Goal: Transaction & Acquisition: Purchase product/service

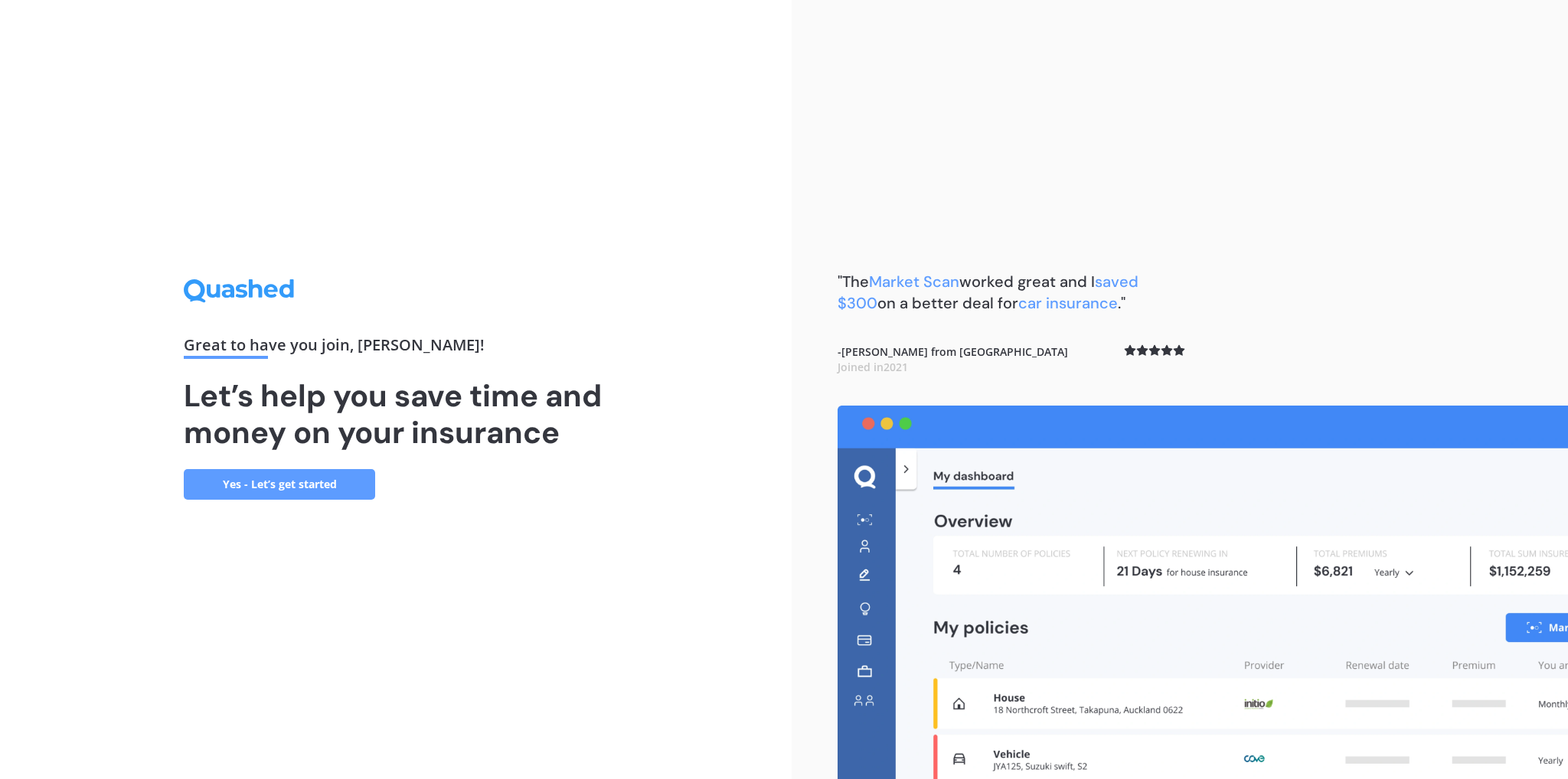
click at [324, 482] on link "Yes - Let’s get started" at bounding box center [279, 484] width 192 height 30
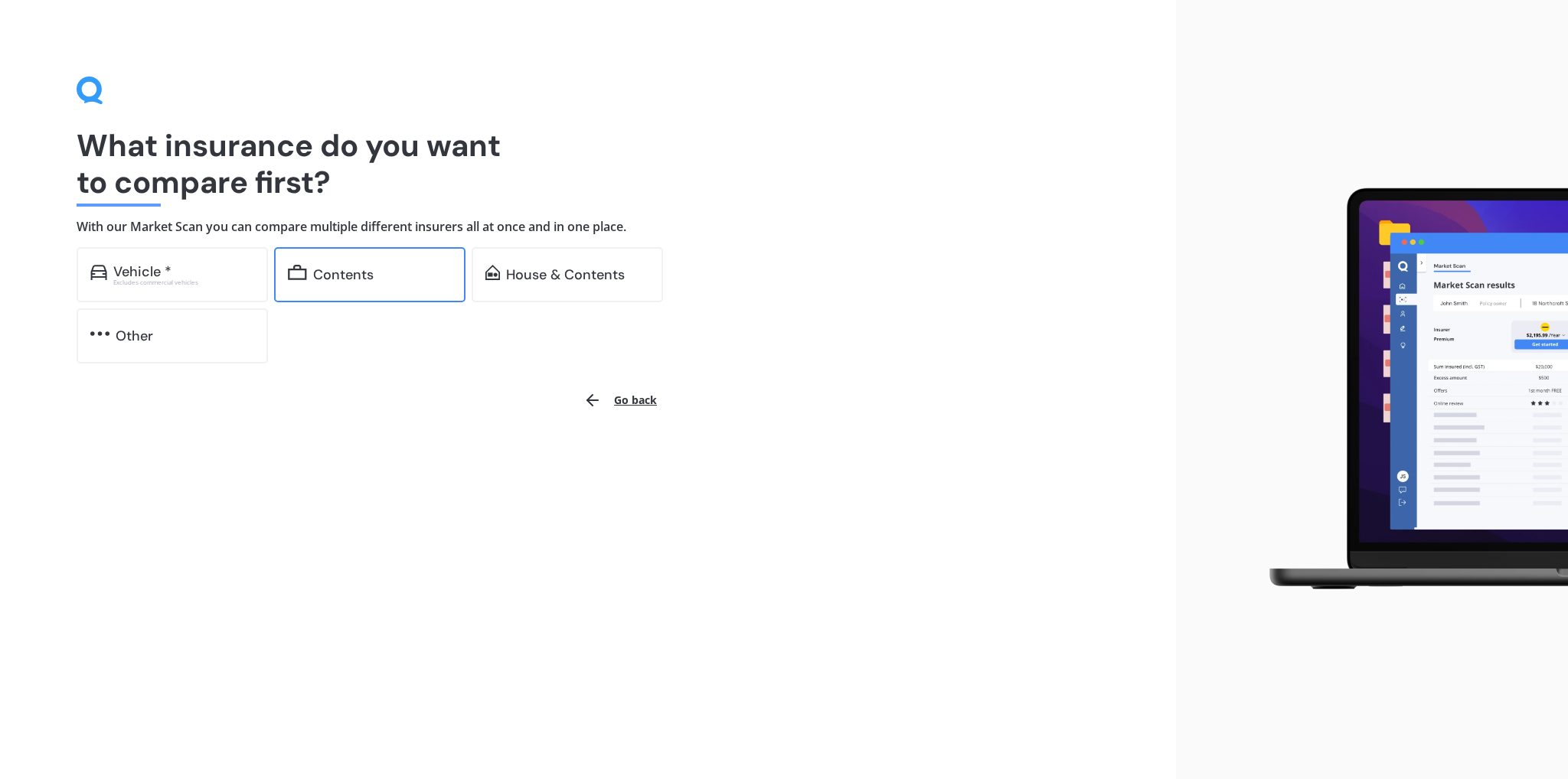
click at [354, 256] on div "Contents" at bounding box center [370, 275] width 192 height 55
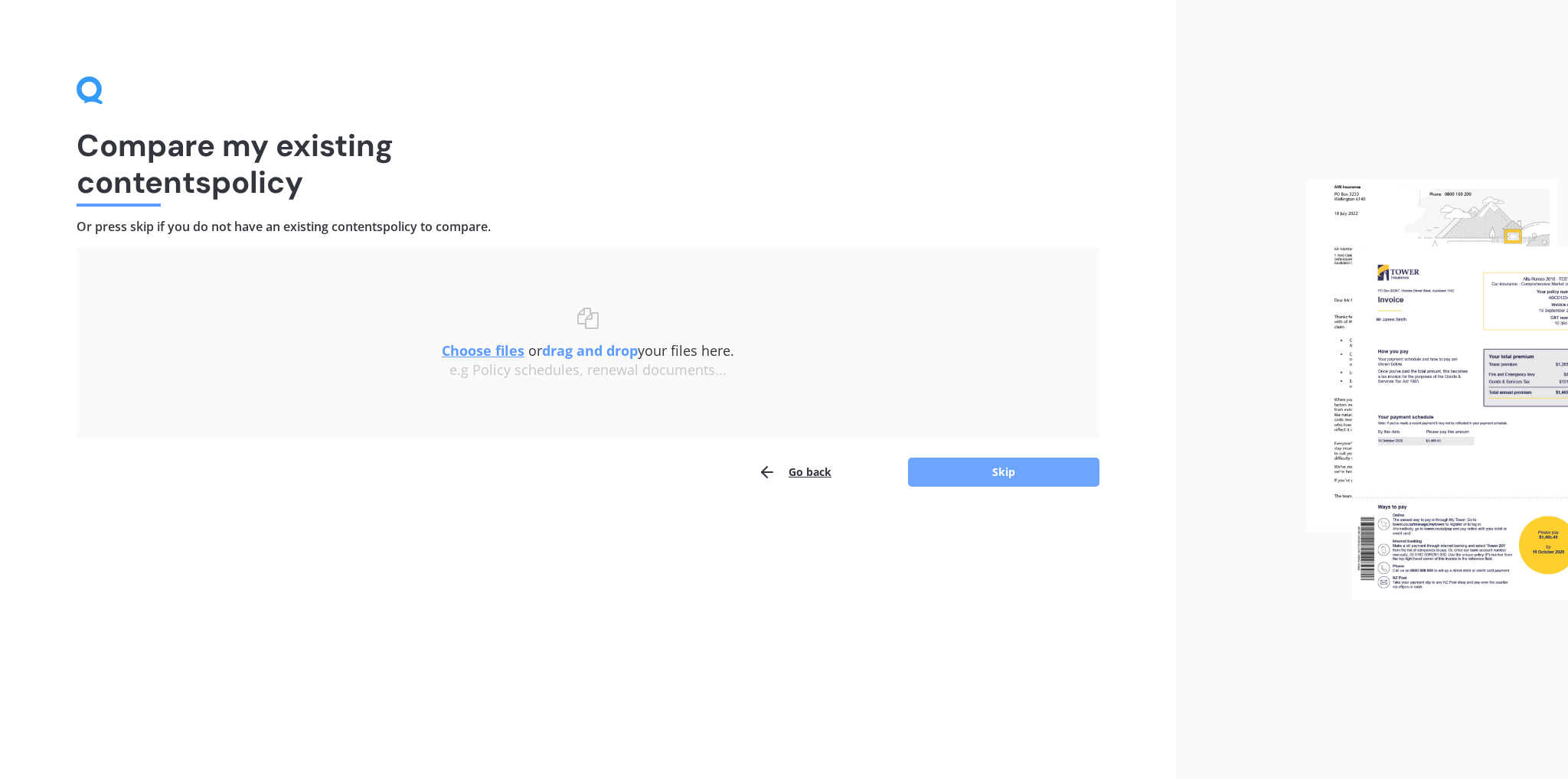
click at [972, 482] on button "Skip" at bounding box center [1004, 472] width 192 height 29
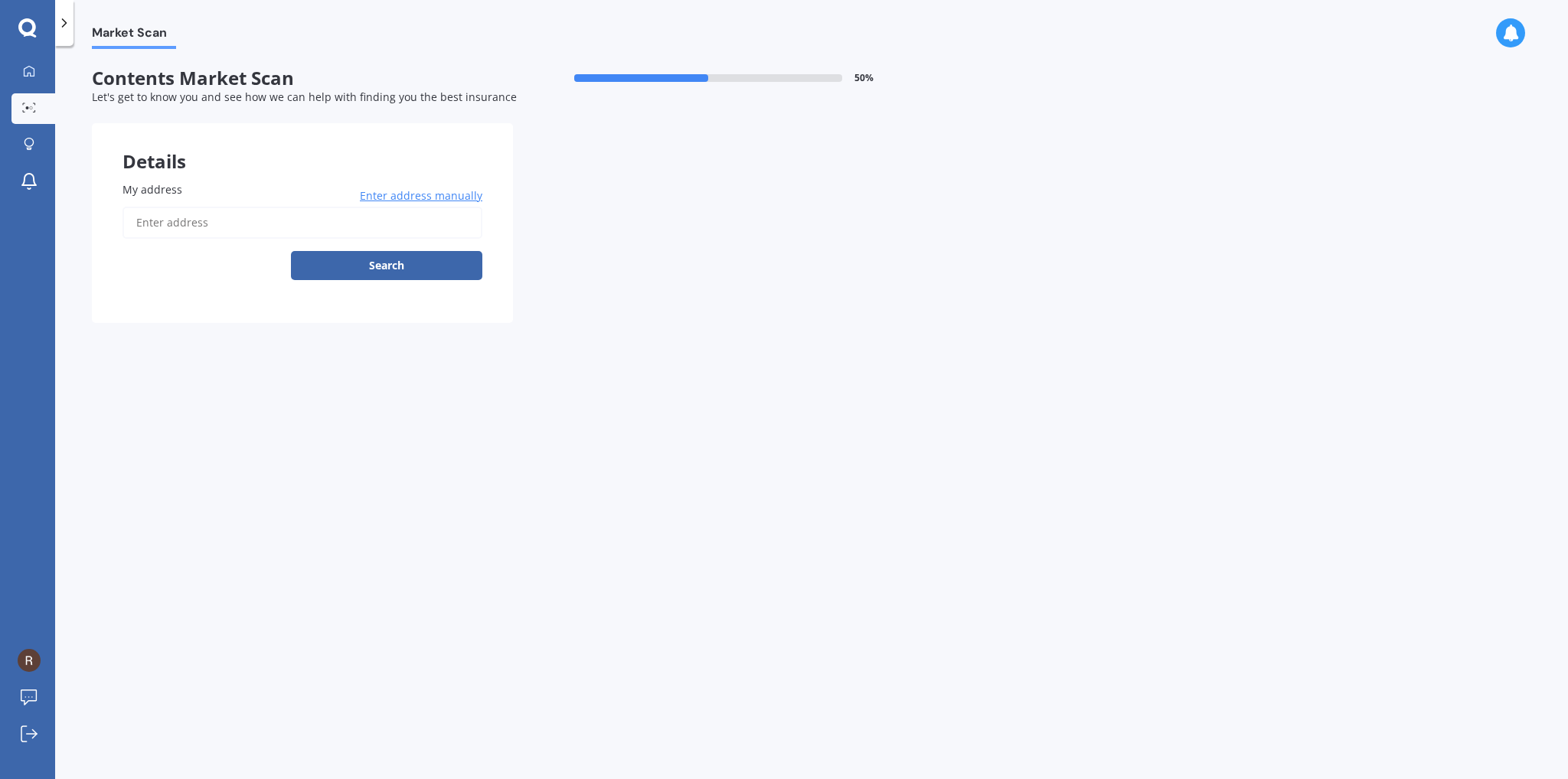
click at [280, 222] on input "My address" at bounding box center [302, 223] width 360 height 32
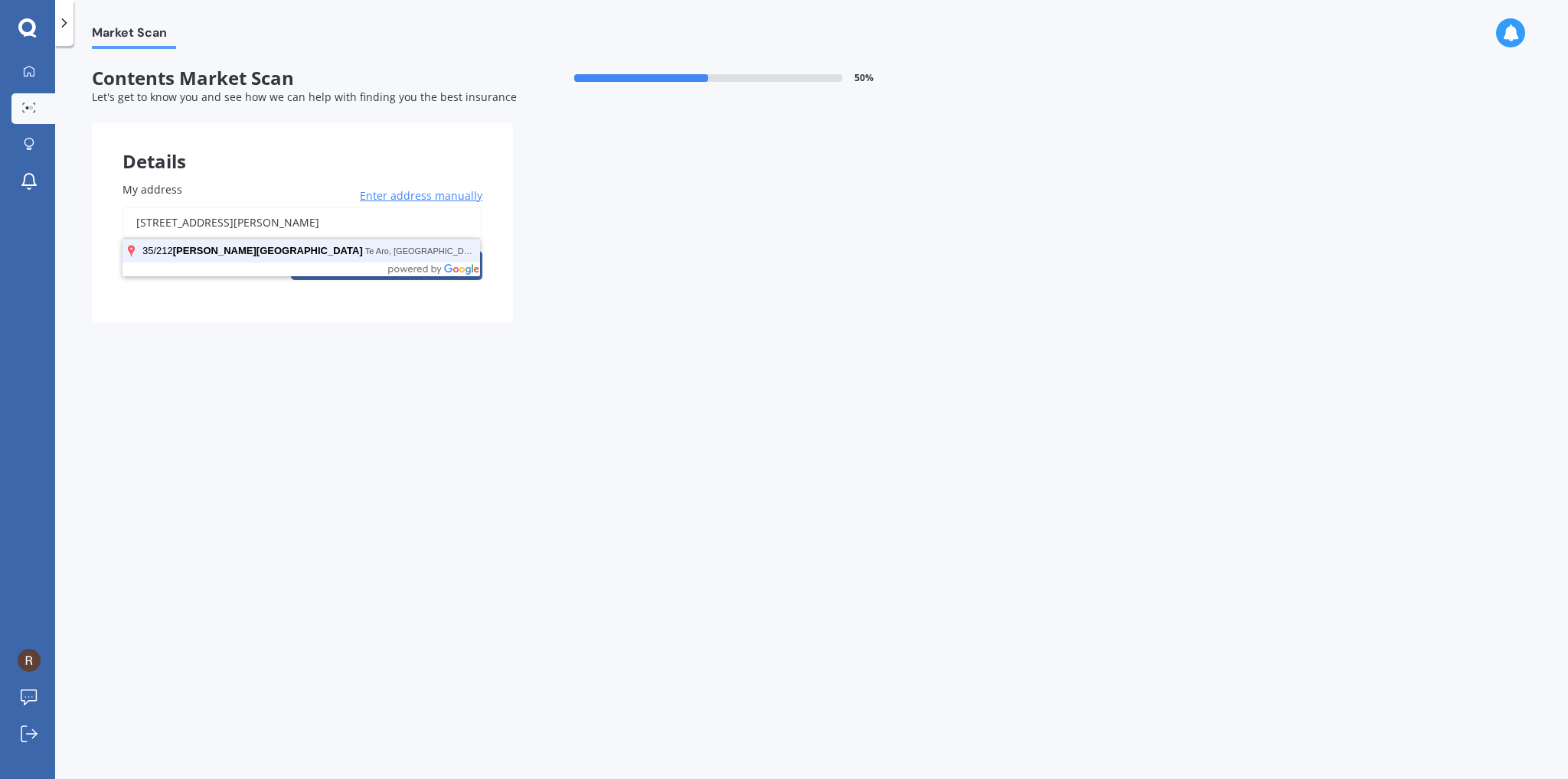
click at [291, 251] on button "Search" at bounding box center [386, 265] width 192 height 29
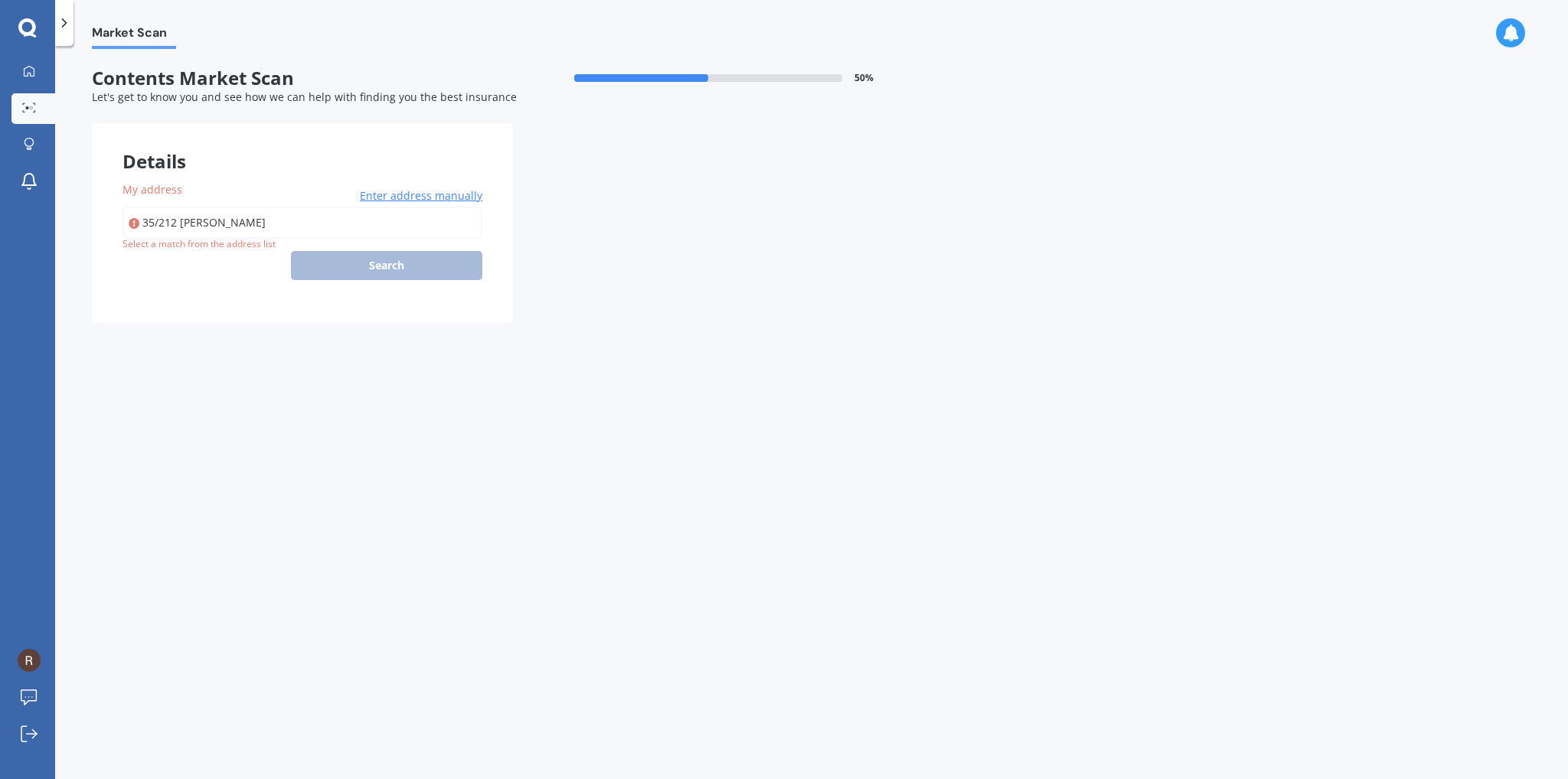
type input "[STREET_ADDRESS][PERSON_NAME]"
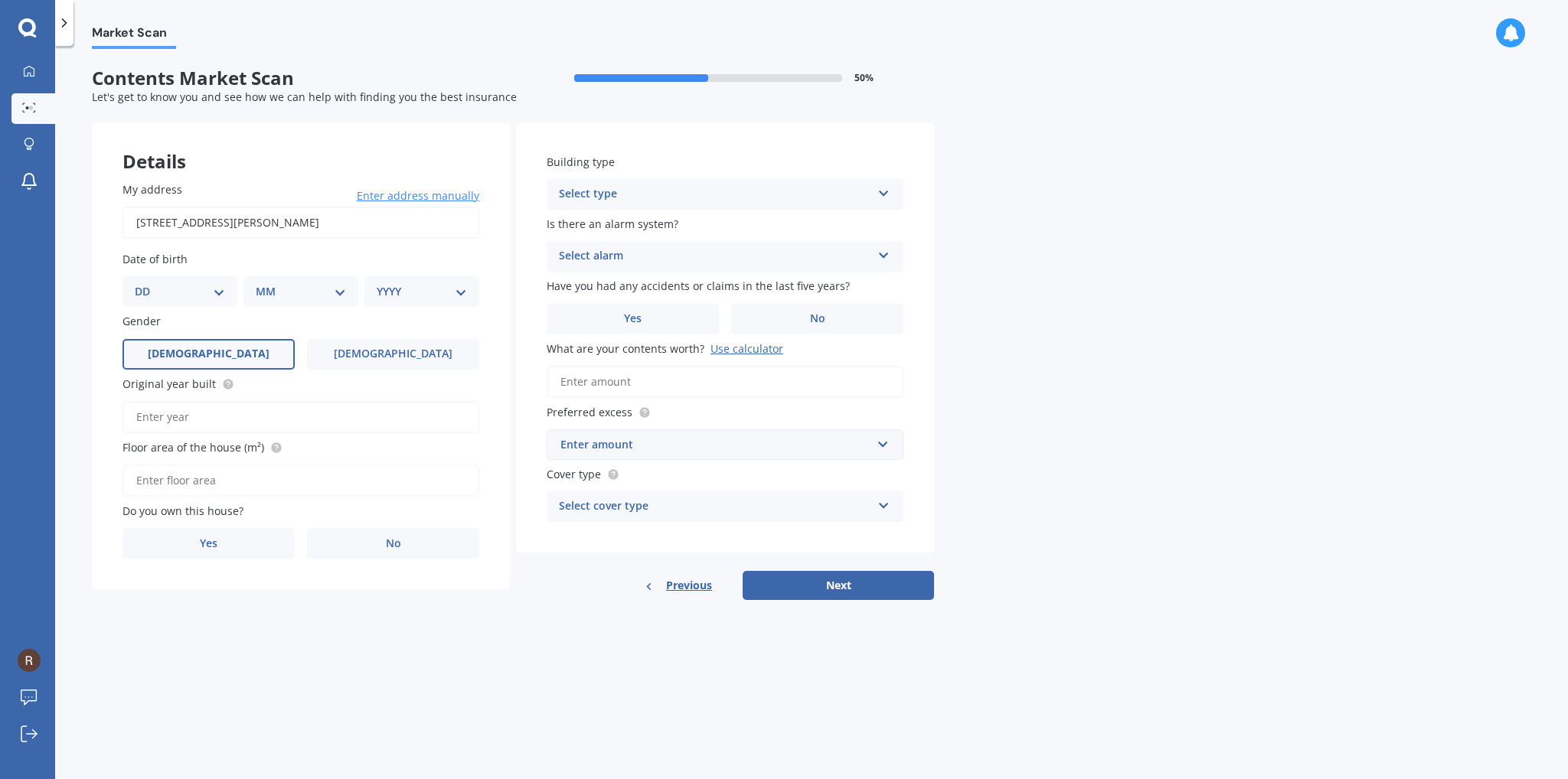
click at [241, 362] on label "[DEMOGRAPHIC_DATA]" at bounding box center [208, 354] width 172 height 30
click at [0, 0] on input "[DEMOGRAPHIC_DATA]" at bounding box center [0, 0] width 0 height 0
click at [208, 299] on select "DD 01 02 03 04 05 06 07 08 09 10 11 12 13 14 15 16 17 18 19 20 21 22 23 24 25 2…" at bounding box center [180, 291] width 90 height 17
select select "01"
click at [147, 283] on select "DD 01 02 03 04 05 06 07 08 09 10 11 12 13 14 15 16 17 18 19 20 21 22 23 24 25 2…" at bounding box center [180, 291] width 90 height 17
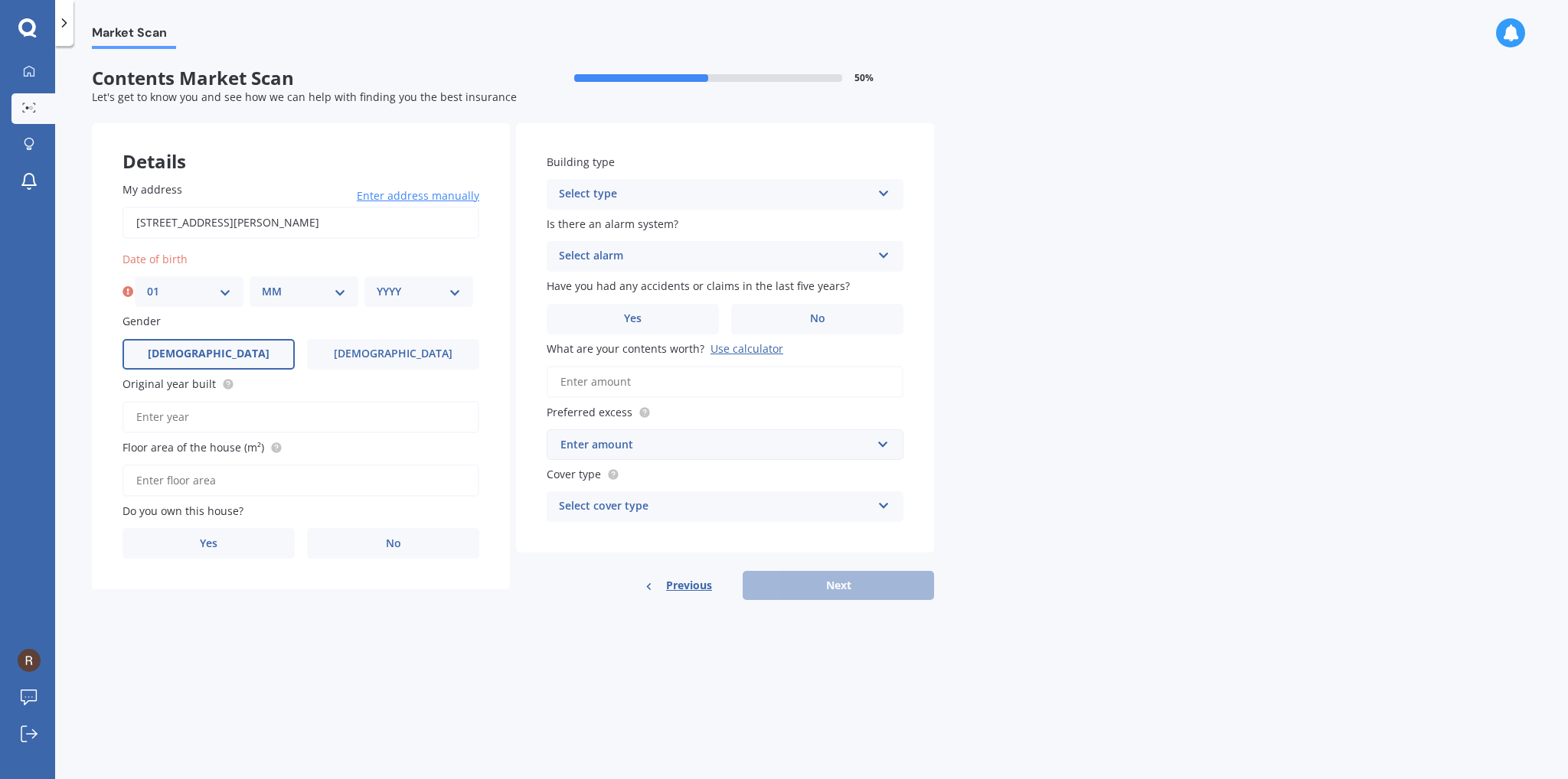
click at [304, 314] on label "Gender" at bounding box center [297, 321] width 350 height 16
click at [311, 289] on select "MM 01 02 03 04 05 06 07 08 09 10 11 12" at bounding box center [303, 291] width 84 height 17
click at [262, 283] on select "MM 01 02 03 04 05 06 07 08 09 10 11 12" at bounding box center [303, 291] width 84 height 17
click at [266, 295] on select "MM 01 02 03 04 05 06 07 08 09 10 11 12" at bounding box center [303, 291] width 84 height 17
select select "03"
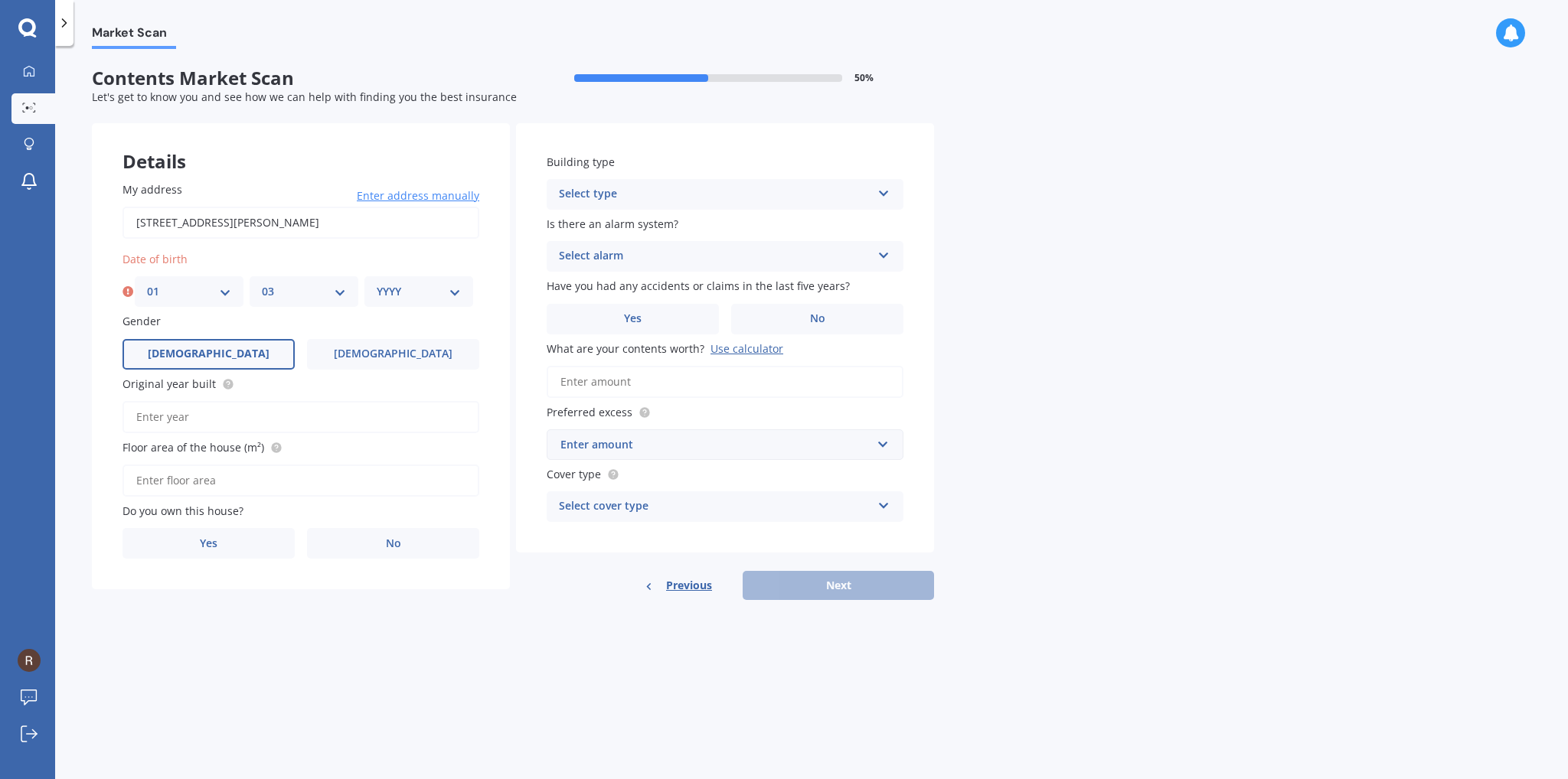
click at [262, 283] on select "MM 01 02 03 04 05 06 07 08 09 10 11 12" at bounding box center [303, 291] width 84 height 17
click at [378, 306] on div "YYYY 2009 2008 2007 2006 2005 2004 2003 2002 2001 2000 1999 1998 1997 1996 1995…" at bounding box center [418, 291] width 109 height 30
click at [401, 282] on div "YYYY 2009 2008 2007 2006 2005 2004 2003 2002 2001 2000 1999 1998 1997 1996 1995…" at bounding box center [418, 291] width 109 height 30
click at [429, 291] on select "YYYY 2009 2008 2007 2006 2005 2004 2003 2002 2001 2000 1999 1998 1997 1996 1995…" at bounding box center [418, 291] width 84 height 17
select select "2003"
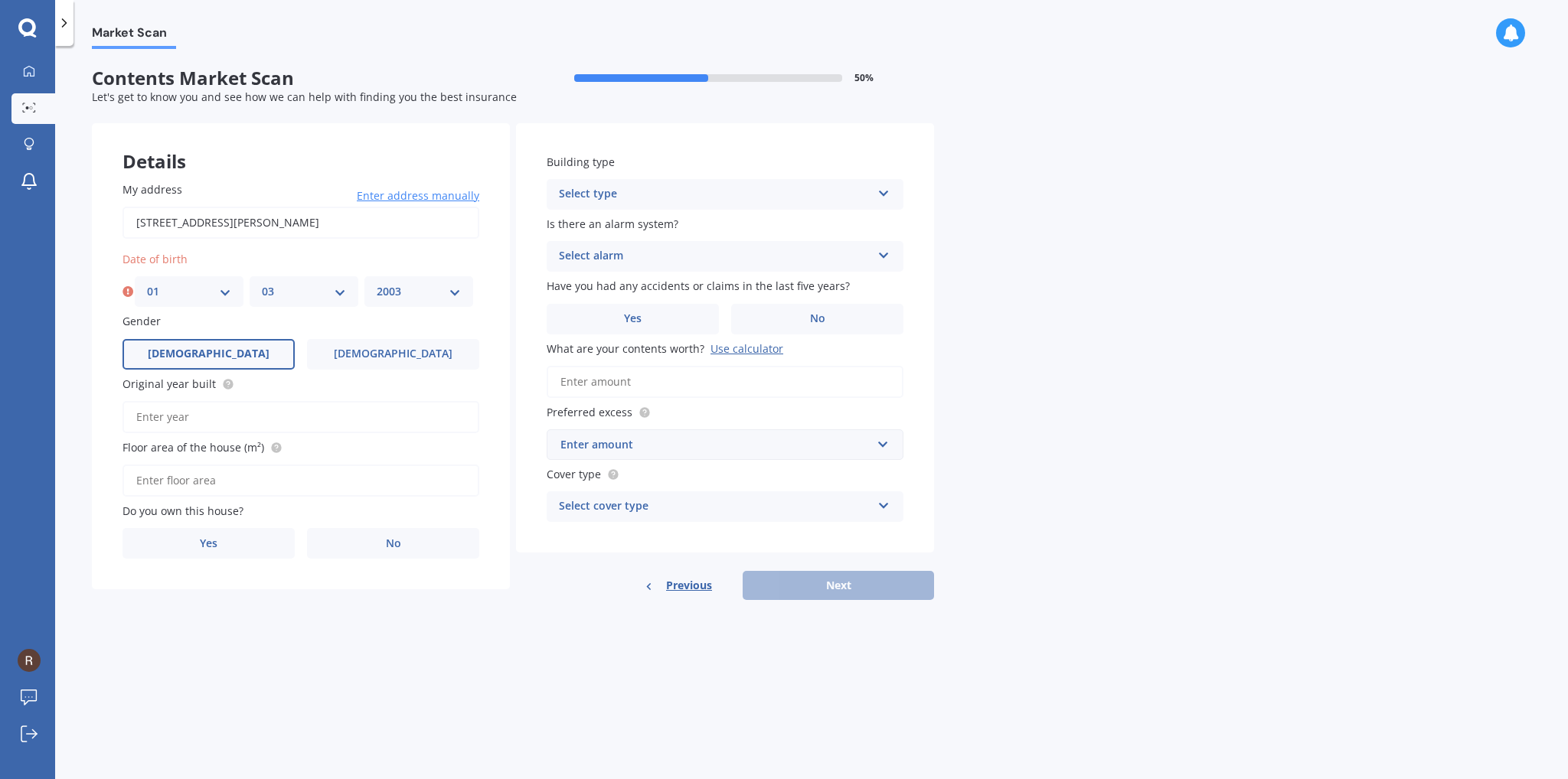
click at [377, 283] on select "YYYY 2009 2008 2007 2006 2005 2004 2003 2002 2001 2000 1999 1998 1997 1996 1995…" at bounding box center [418, 291] width 84 height 17
click at [210, 427] on input "Original year built" at bounding box center [300, 417] width 357 height 32
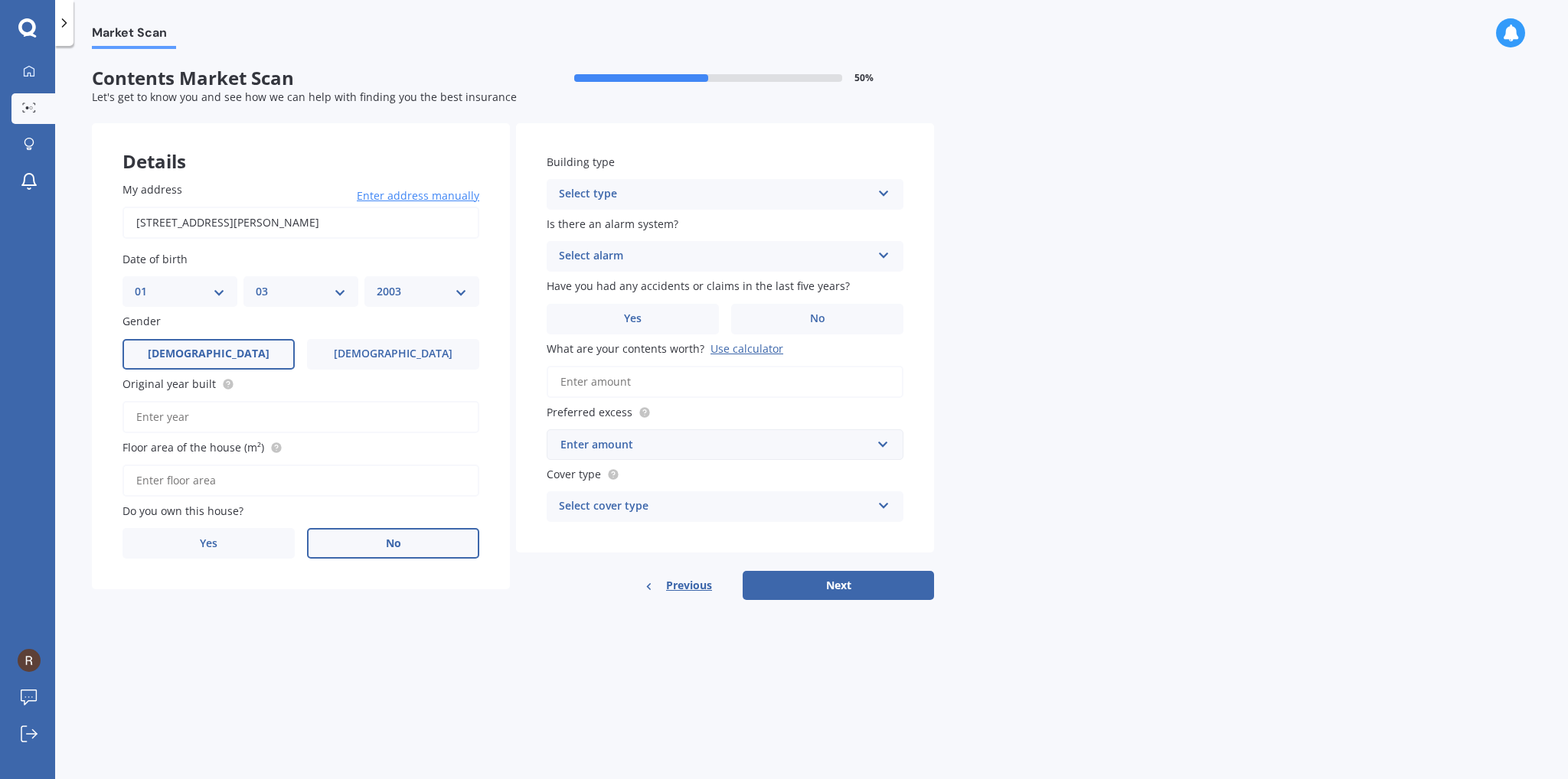
click at [377, 544] on label "No" at bounding box center [393, 544] width 172 height 30
click at [0, 0] on input "No" at bounding box center [0, 0] width 0 height 0
click at [639, 194] on div "Select type" at bounding box center [715, 194] width 312 height 18
drag, startPoint x: 638, startPoint y: 227, endPoint x: 660, endPoint y: 276, distance: 53.7
click at [651, 288] on div "Freestanding Multi-unit (in a block of 6 or less) Multi-unit (in a block of 7-1…" at bounding box center [725, 251] width 357 height 84
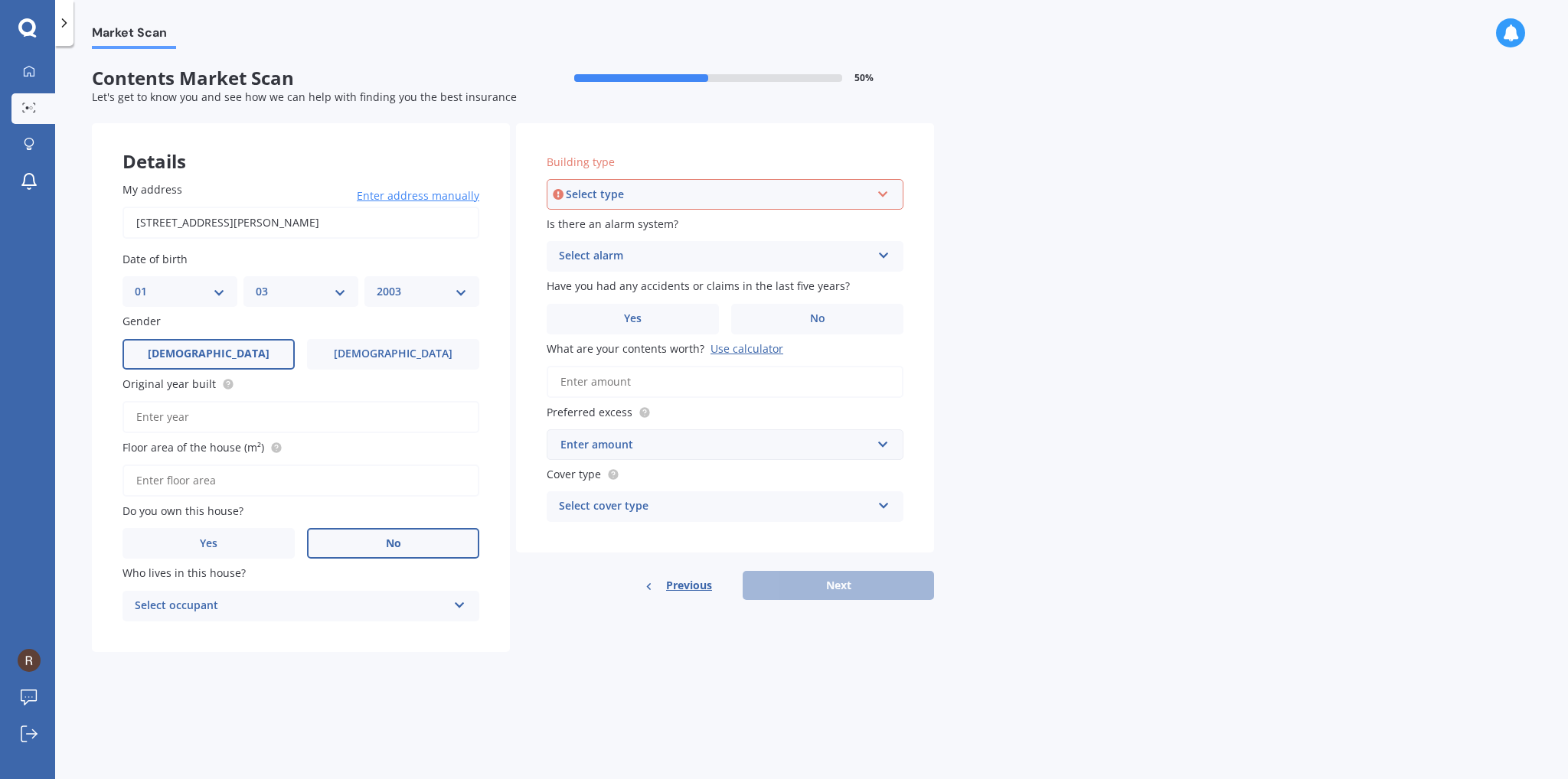
click at [698, 184] on div "Select type Freestanding Multi-unit (in a block of 6 or less) Multi-unit (in a …" at bounding box center [725, 194] width 357 height 30
click at [993, 288] on div "Market Scan Contents Market Scan 50 % Let's get to know you and see how we can …" at bounding box center [811, 415] width 1513 height 734
click at [683, 193] on div "Freestanding" at bounding box center [715, 194] width 312 height 18
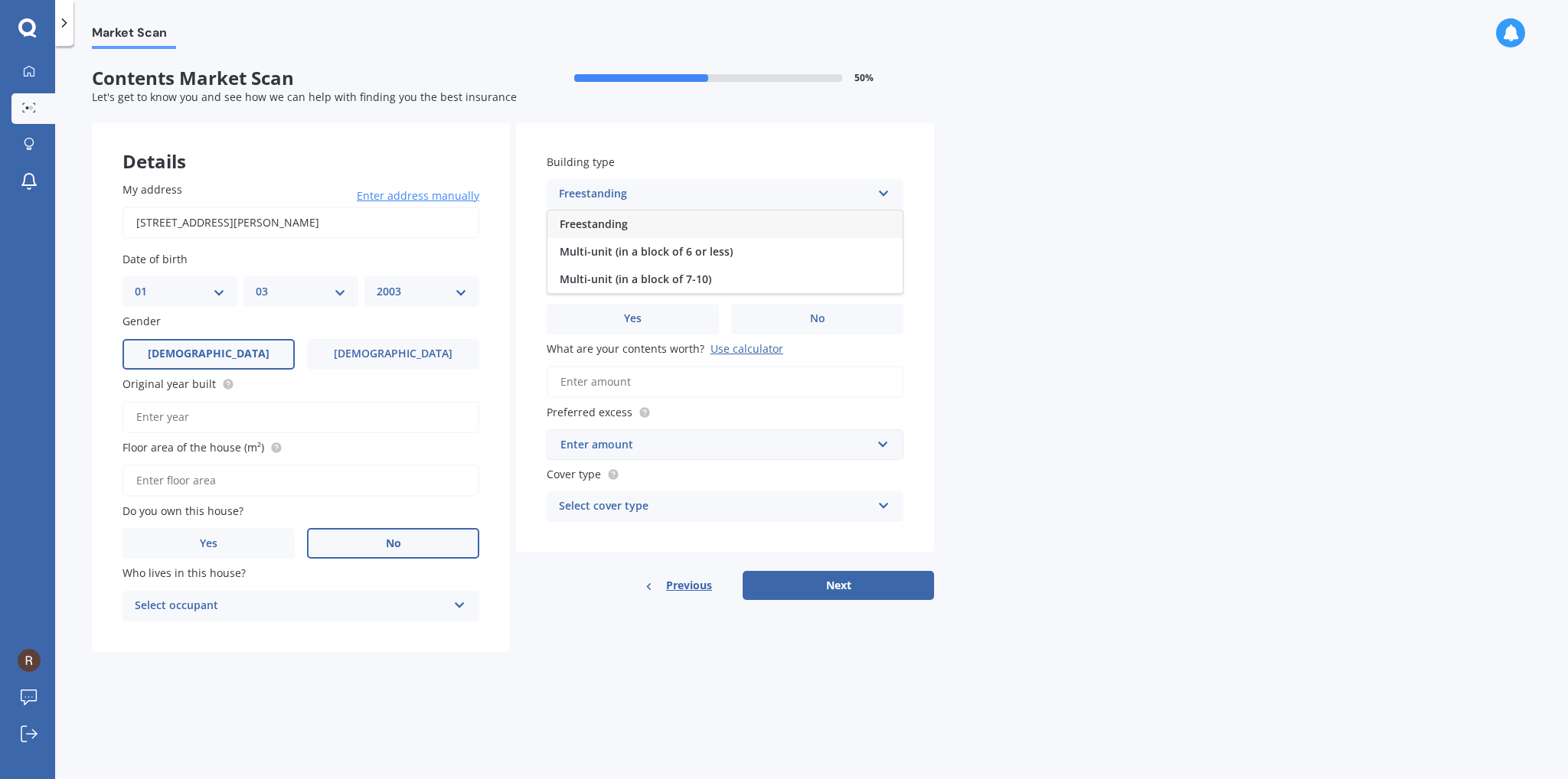
click at [668, 215] on div "Freestanding" at bounding box center [725, 224] width 355 height 28
click at [671, 178] on div "Building type Freestanding Freestanding Multi-unit (in a block of 6 or less) Mu…" at bounding box center [725, 182] width 357 height 56
click at [661, 196] on div "Freestanding" at bounding box center [715, 194] width 312 height 18
click at [616, 278] on span "Multi-unit (in a block of 7-10)" at bounding box center [636, 279] width 152 height 14
click at [643, 258] on div "Select alarm" at bounding box center [715, 256] width 312 height 18
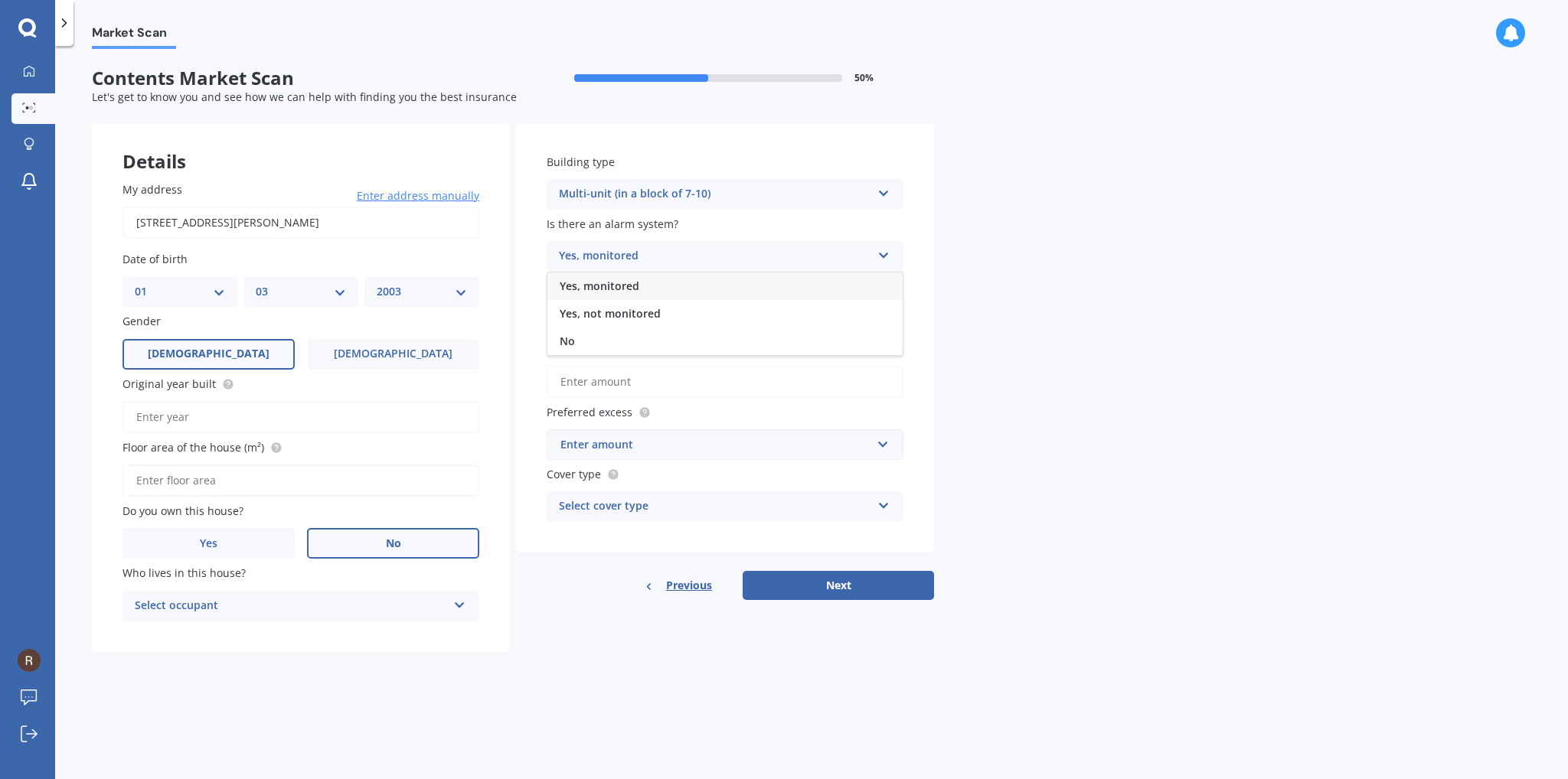
click at [619, 279] on span "Yes, monitored" at bounding box center [600, 286] width 80 height 14
click at [663, 250] on div "Yes, monitored" at bounding box center [715, 256] width 312 height 18
click at [612, 342] on div "No" at bounding box center [725, 341] width 355 height 28
click at [624, 253] on div "No" at bounding box center [715, 256] width 312 height 18
click at [609, 341] on div "No" at bounding box center [725, 341] width 355 height 28
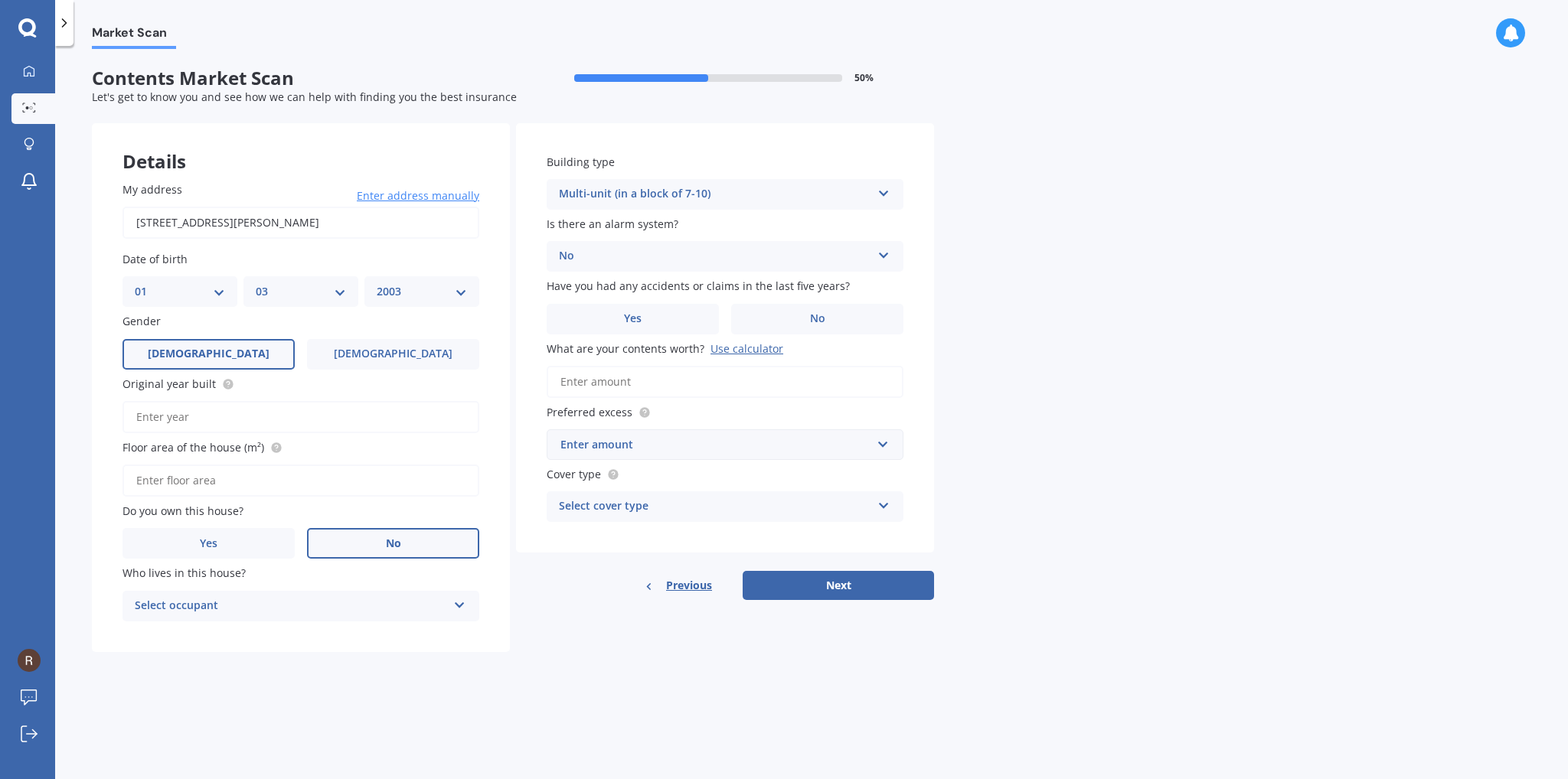
click at [720, 317] on div "Yes No" at bounding box center [725, 319] width 357 height 30
drag, startPoint x: 720, startPoint y: 317, endPoint x: 758, endPoint y: 318, distance: 38.0
click at [729, 317] on div "Yes No" at bounding box center [725, 319] width 357 height 30
click at [758, 319] on label "No" at bounding box center [818, 319] width 172 height 30
click at [0, 0] on input "No" at bounding box center [0, 0] width 0 height 0
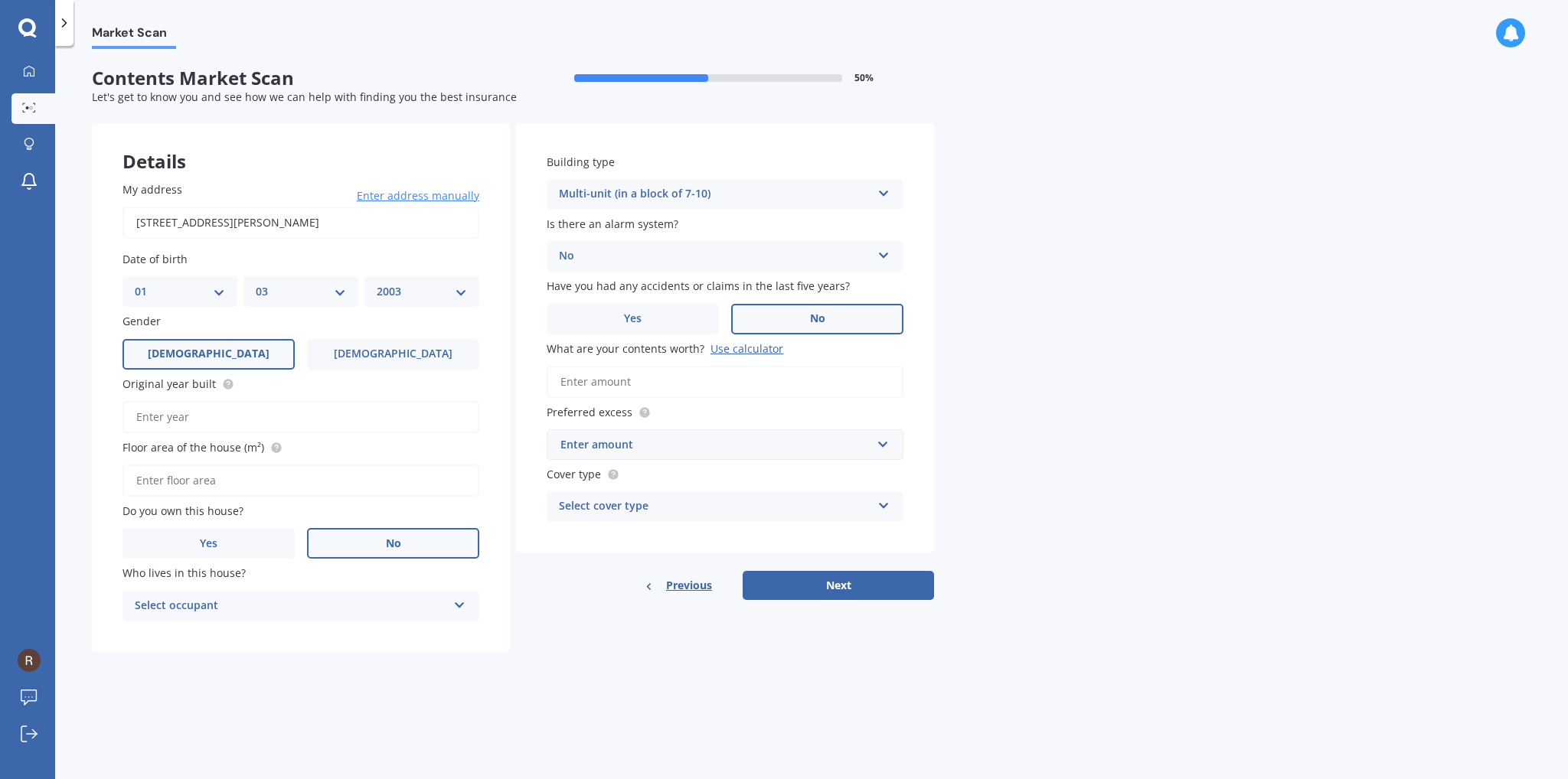
click at [849, 341] on label "What are your contents worth? Use calculator" at bounding box center [722, 349] width 350 height 16
click at [849, 366] on input "What are your contents worth? Use calculator" at bounding box center [725, 382] width 357 height 32
click at [833, 314] on label "No" at bounding box center [818, 319] width 172 height 30
click at [0, 0] on input "No" at bounding box center [0, 0] width 0 height 0
click at [683, 383] on input "What are your contents worth? Use calculator" at bounding box center [725, 382] width 357 height 32
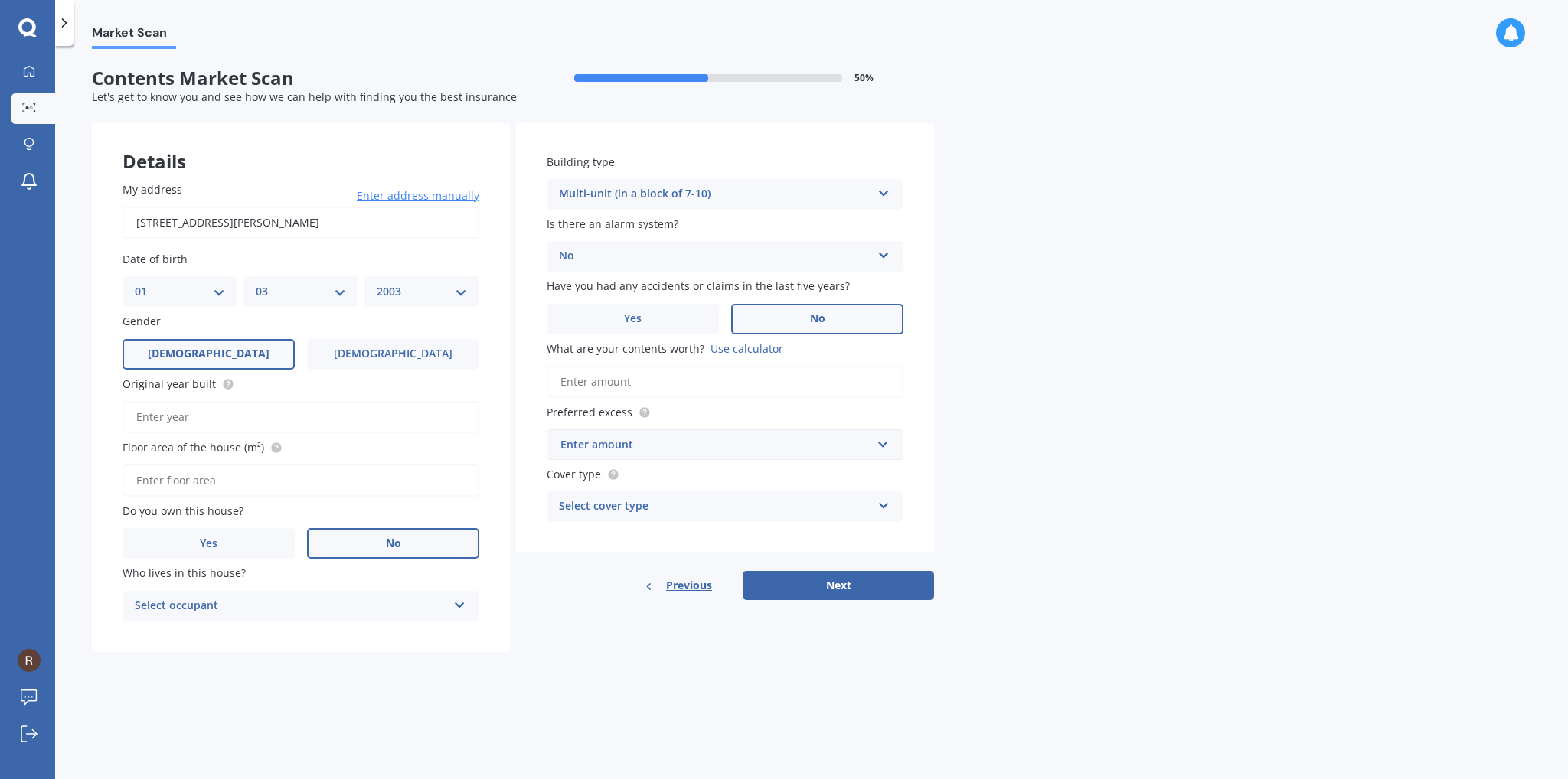
type input "$5"
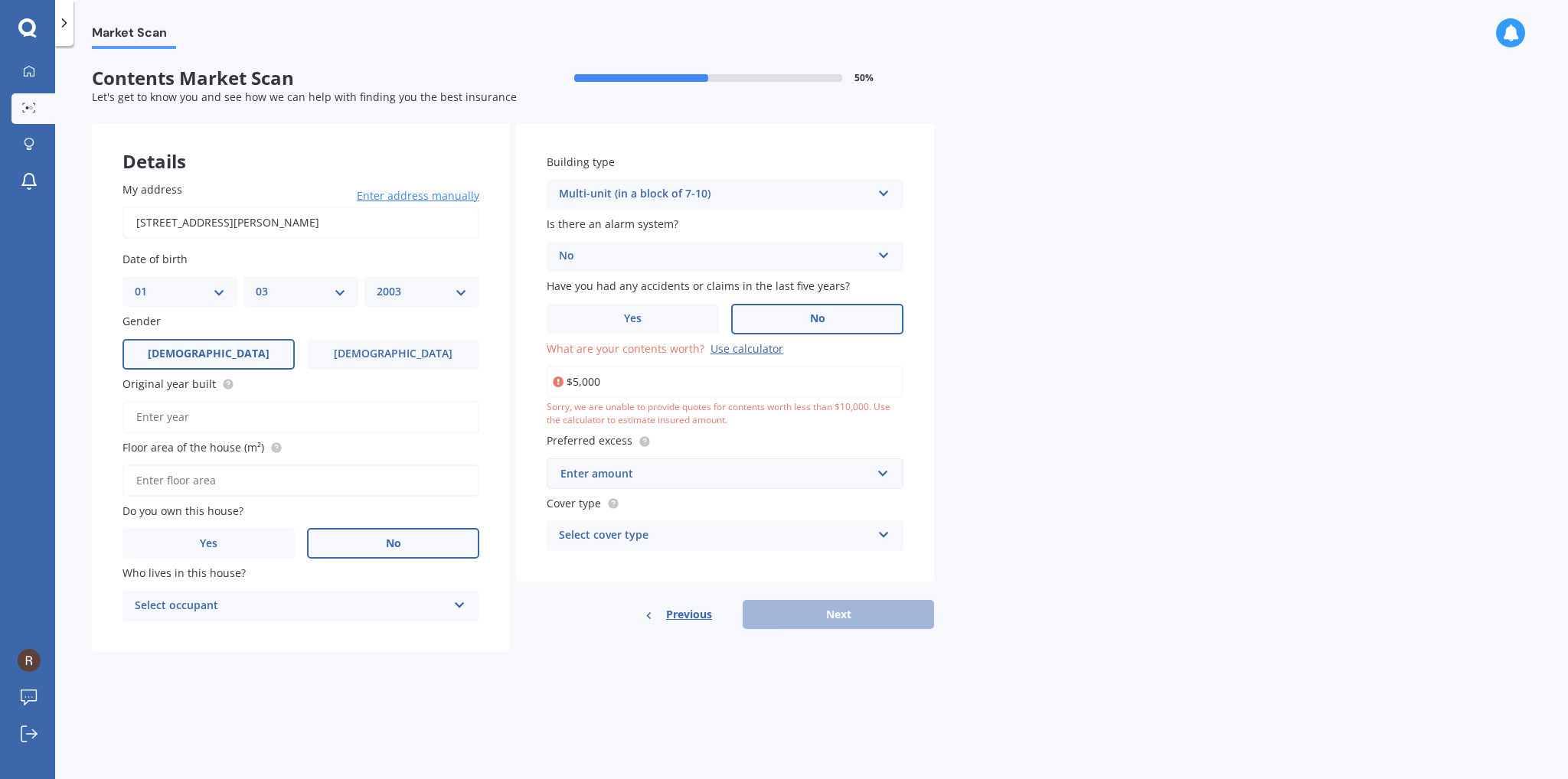
type input "$5,000"
click at [698, 484] on input "text" at bounding box center [720, 473] width 343 height 29
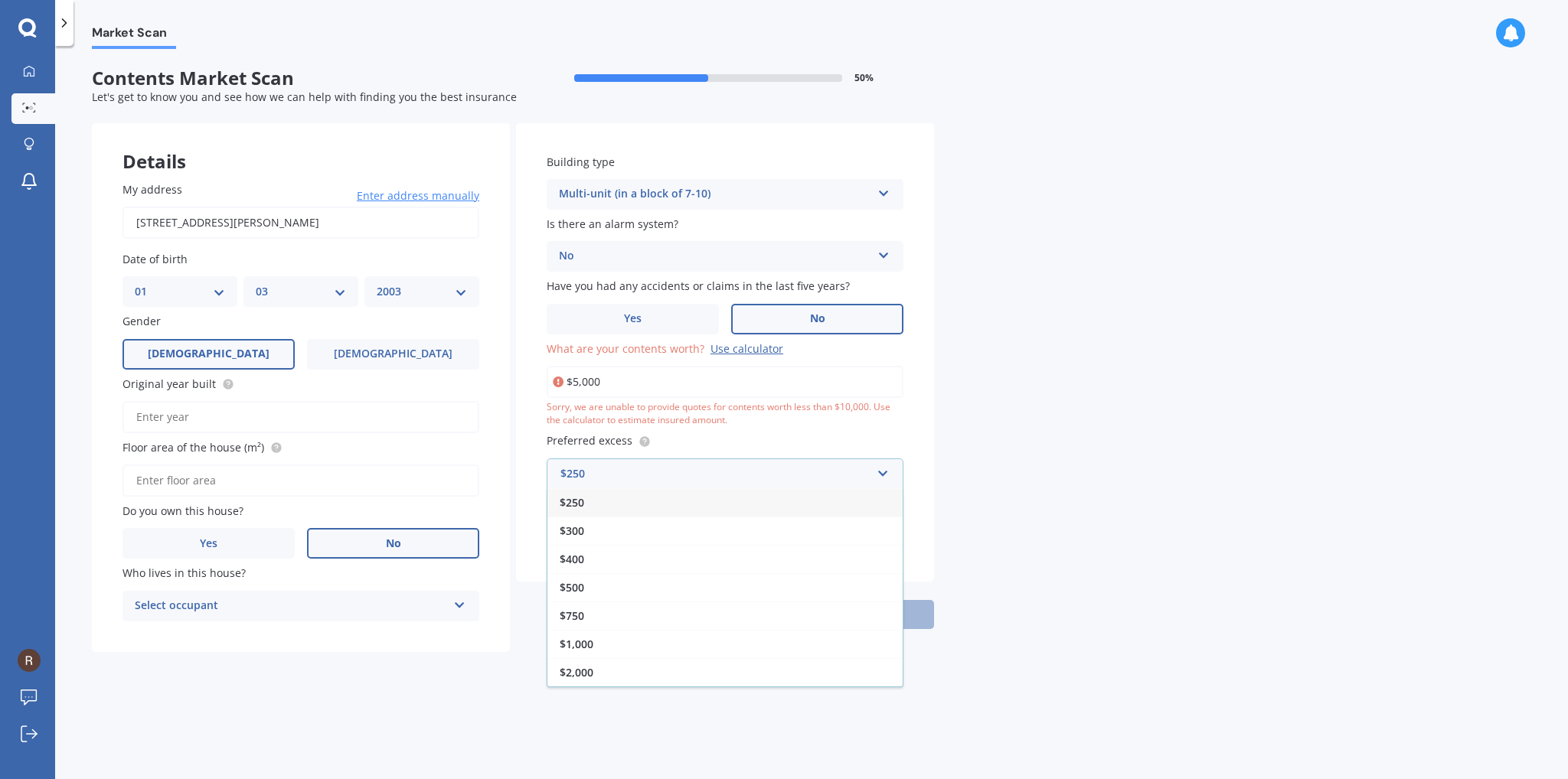
click at [588, 510] on div "$250" at bounding box center [725, 502] width 355 height 28
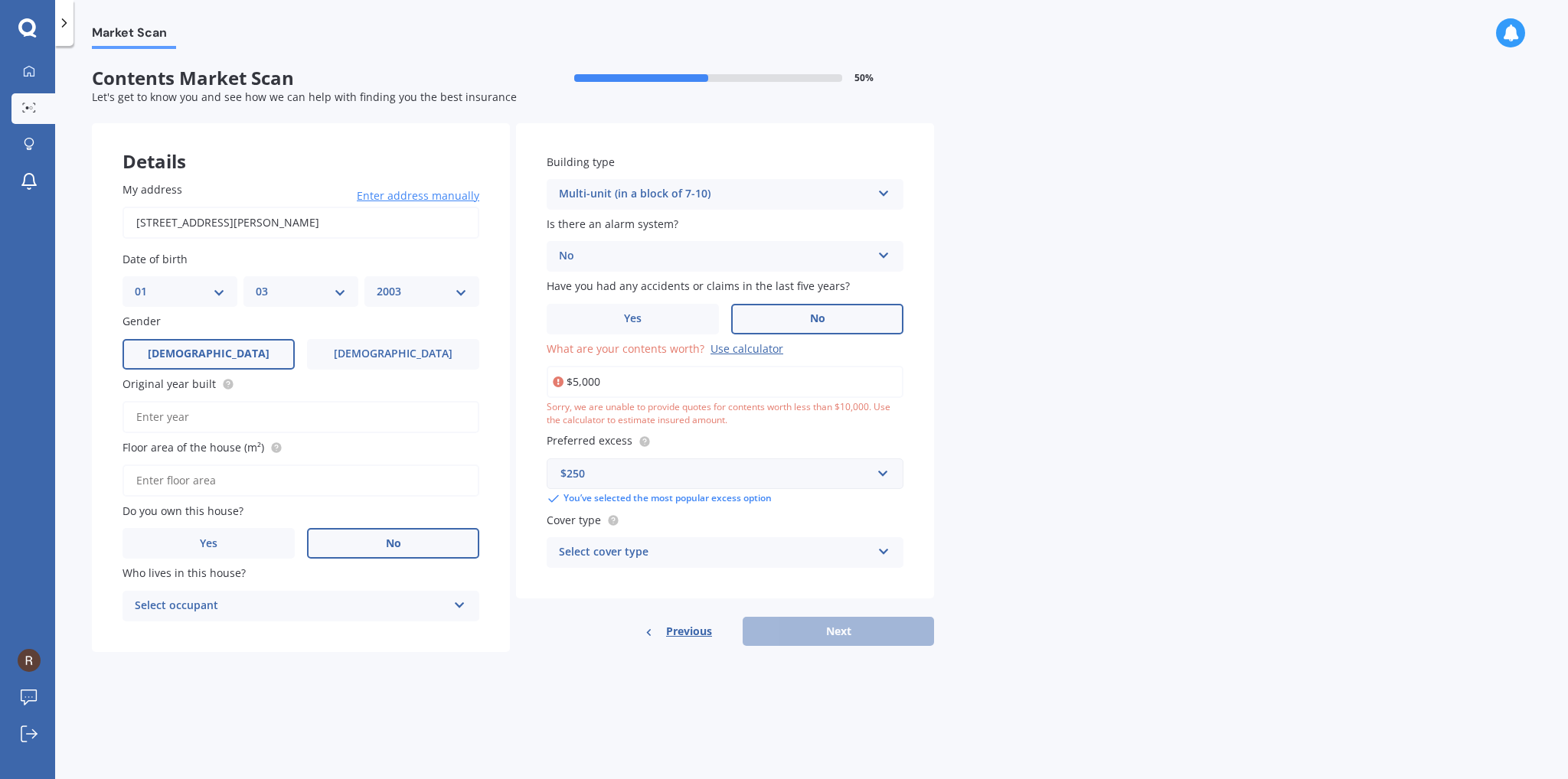
click at [661, 552] on div "Select cover type" at bounding box center [715, 552] width 312 height 18
click at [614, 607] on div "Limited" at bounding box center [725, 610] width 355 height 28
click at [632, 553] on div "Limited" at bounding box center [715, 552] width 312 height 18
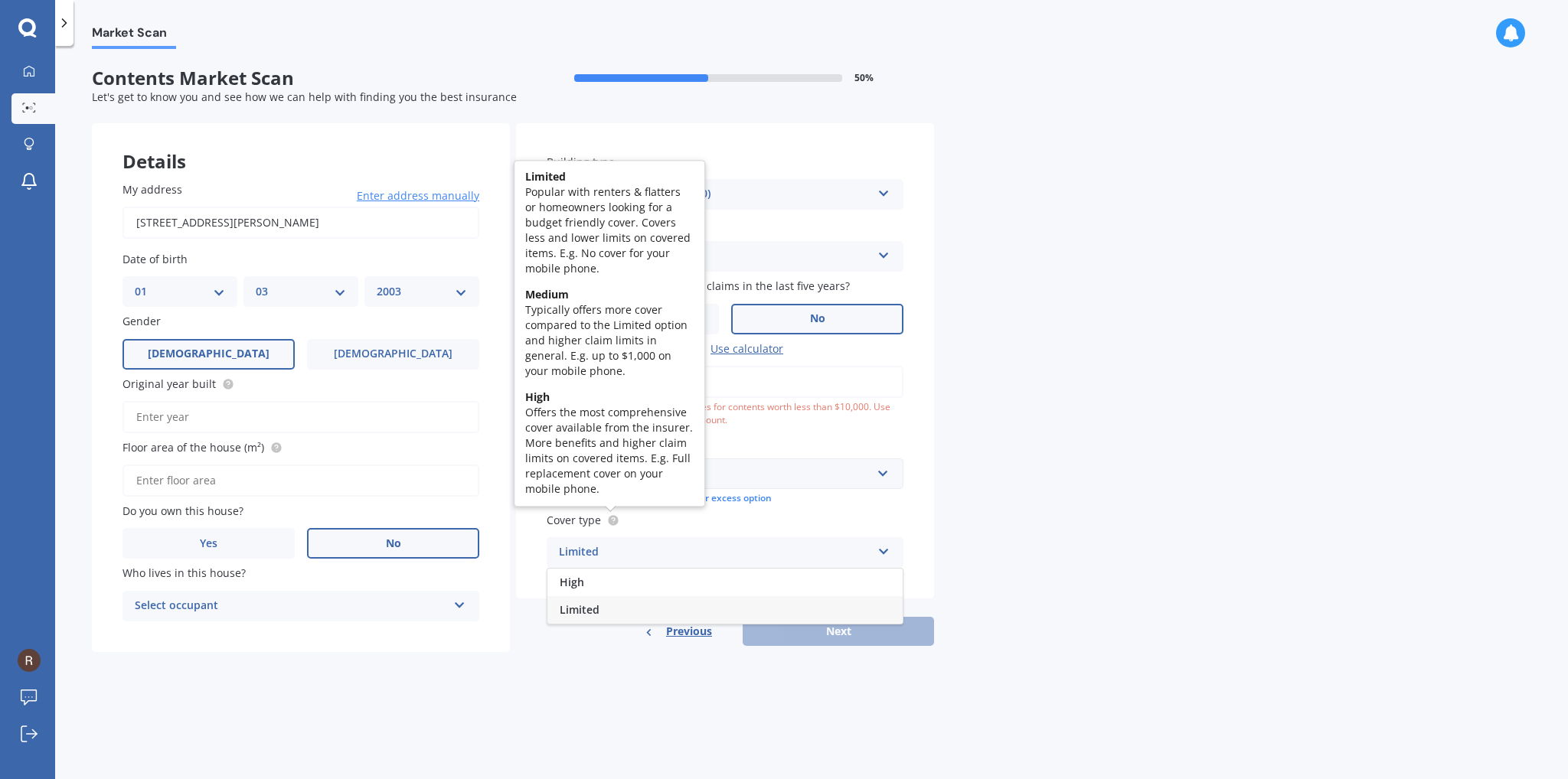
click at [608, 524] on circle at bounding box center [612, 520] width 10 height 10
click at [608, 544] on div "Limited" at bounding box center [715, 552] width 312 height 18
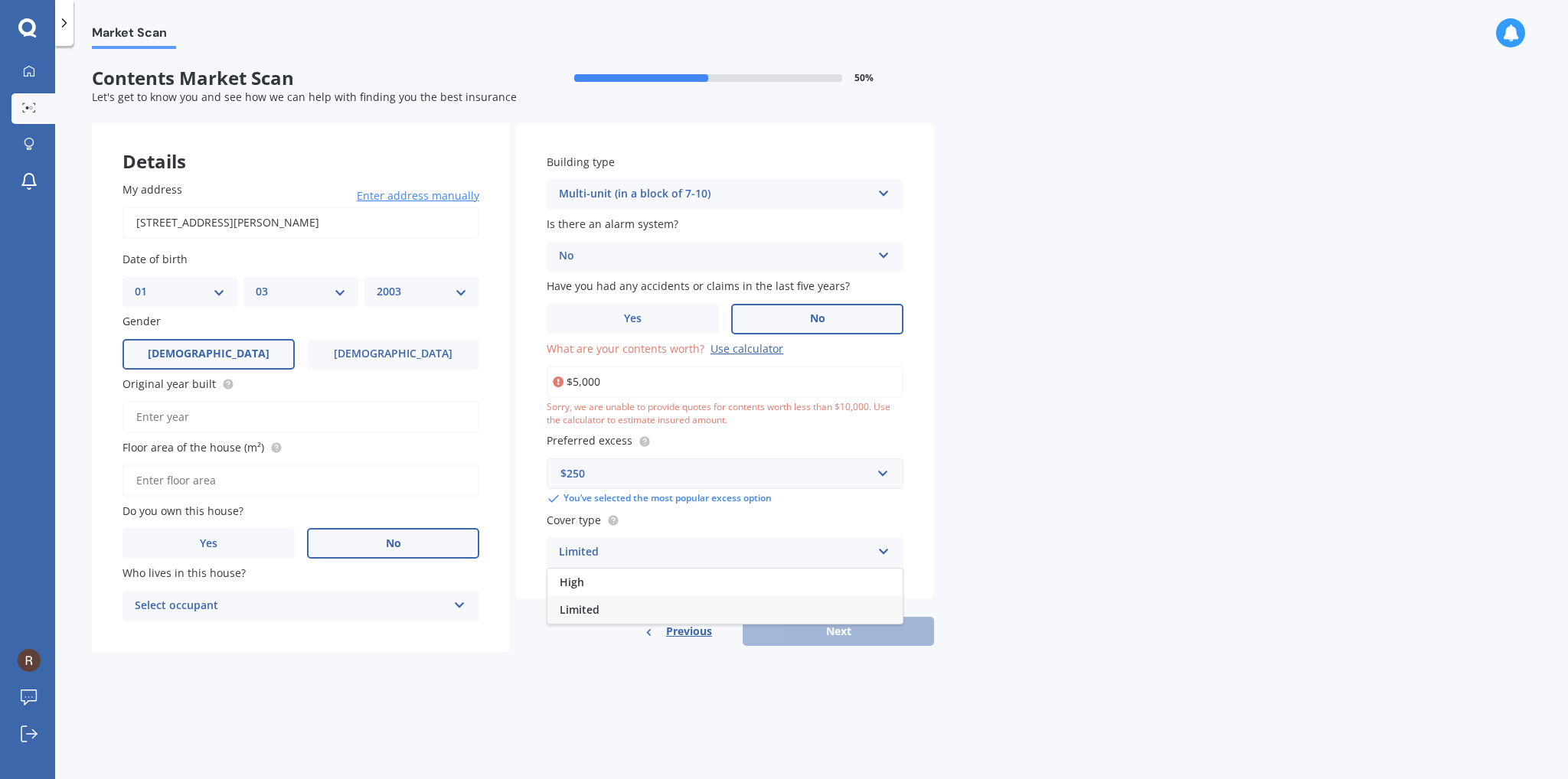
click at [607, 544] on div "Limited" at bounding box center [715, 552] width 312 height 18
click at [683, 554] on div "Limited" at bounding box center [715, 552] width 312 height 18
click at [827, 678] on div "Market Scan Contents Market Scan 50 % Let's get to know you and see how we can …" at bounding box center [811, 415] width 1513 height 734
click at [810, 622] on div "Previous Next" at bounding box center [725, 631] width 418 height 29
drag, startPoint x: 683, startPoint y: 381, endPoint x: 561, endPoint y: 370, distance: 122.5
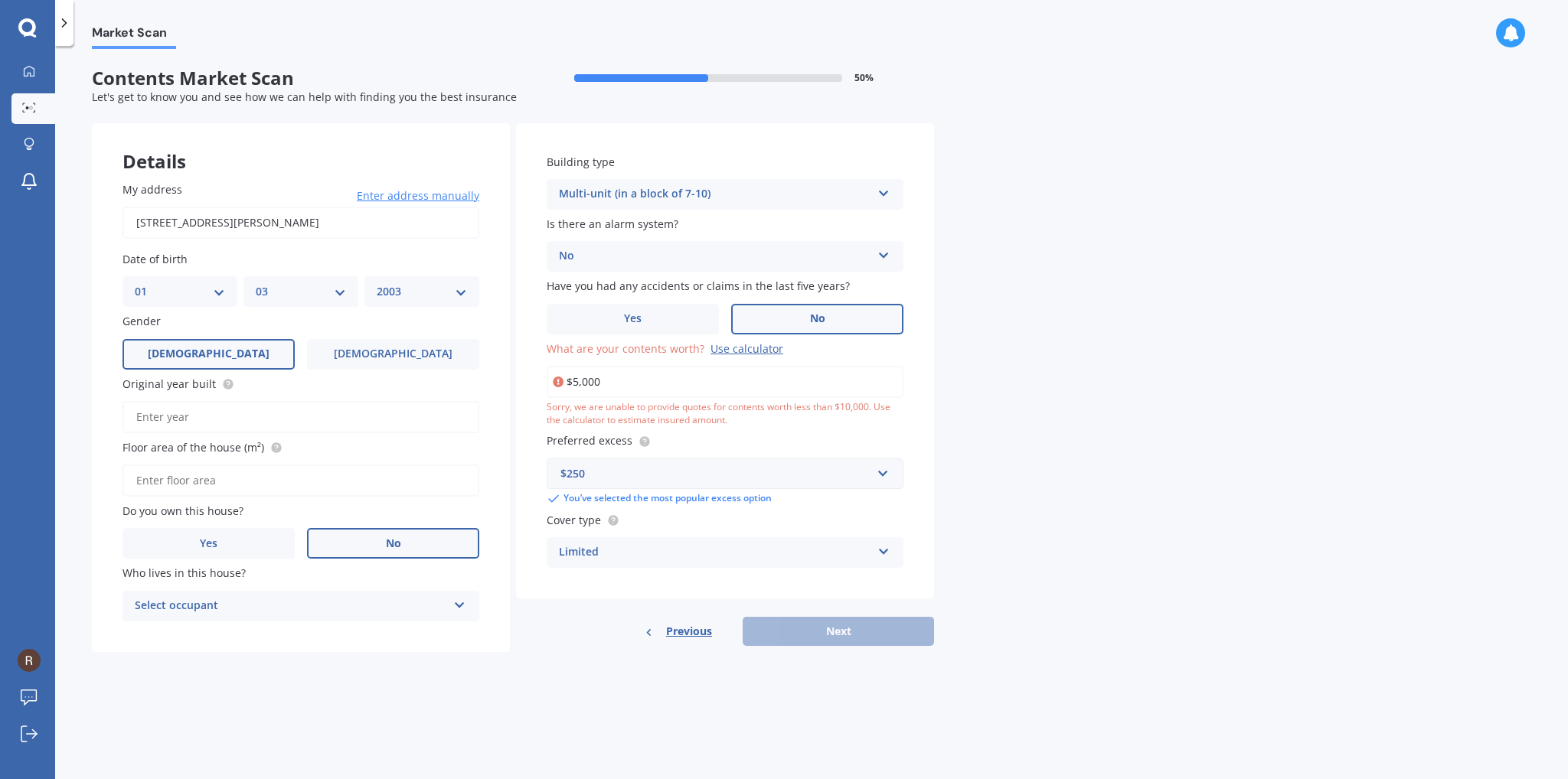
click at [561, 370] on input "$5,000" at bounding box center [725, 382] width 357 height 32
click at [725, 350] on div "Use calculator" at bounding box center [746, 349] width 73 height 14
click at [725, 366] on input "$5,000" at bounding box center [725, 382] width 357 height 32
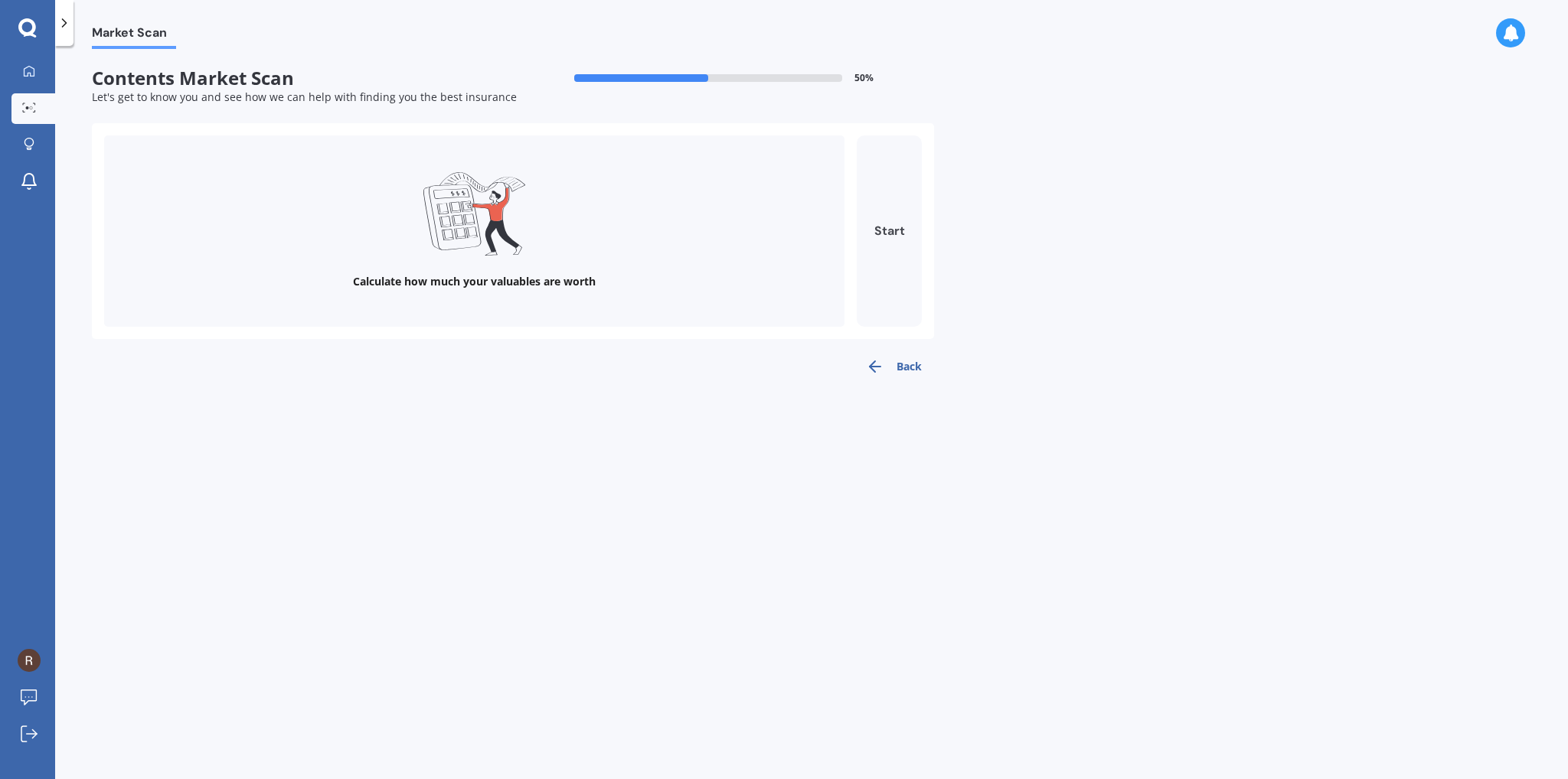
click at [906, 263] on button "Start" at bounding box center [889, 231] width 65 height 192
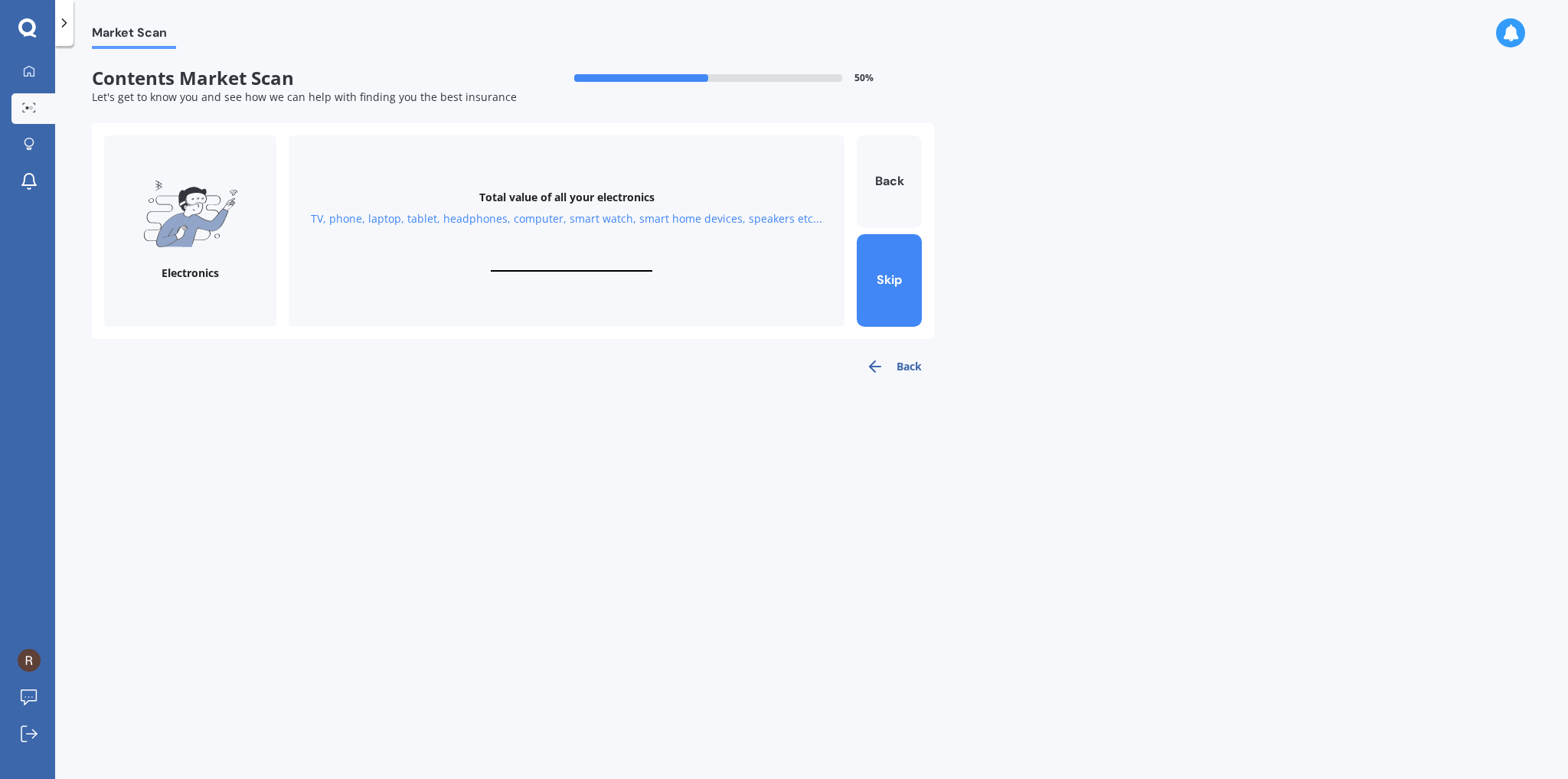
click at [576, 264] on input "text" at bounding box center [572, 264] width 161 height 14
type input "$5,000"
click at [875, 267] on button "Next" at bounding box center [889, 280] width 65 height 93
click at [600, 251] on div "Total value of your personal items Clothes, shoes, hats, bags, make up, accesso…" at bounding box center [566, 231] width 556 height 192
click at [578, 263] on input "text" at bounding box center [572, 264] width 161 height 14
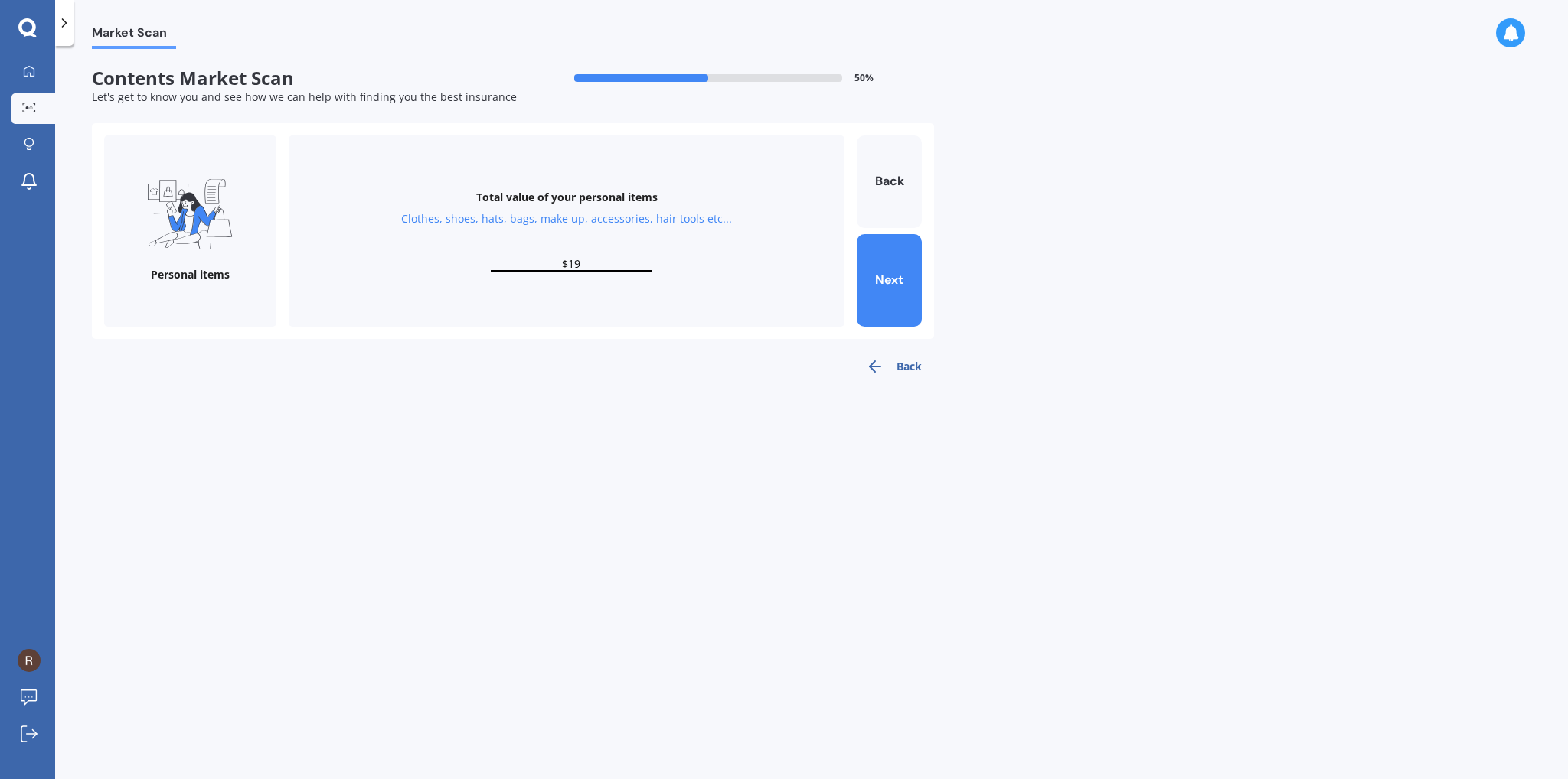
type input "$1"
click at [866, 263] on button "Skip" at bounding box center [889, 280] width 65 height 93
click at [539, 247] on div "Total value of your valuables Bracelets, watches, rings, necklaces, broaches, c…" at bounding box center [566, 231] width 556 height 192
click at [551, 263] on input "text" at bounding box center [572, 264] width 161 height 14
click at [893, 279] on button "Skip" at bounding box center [889, 280] width 65 height 93
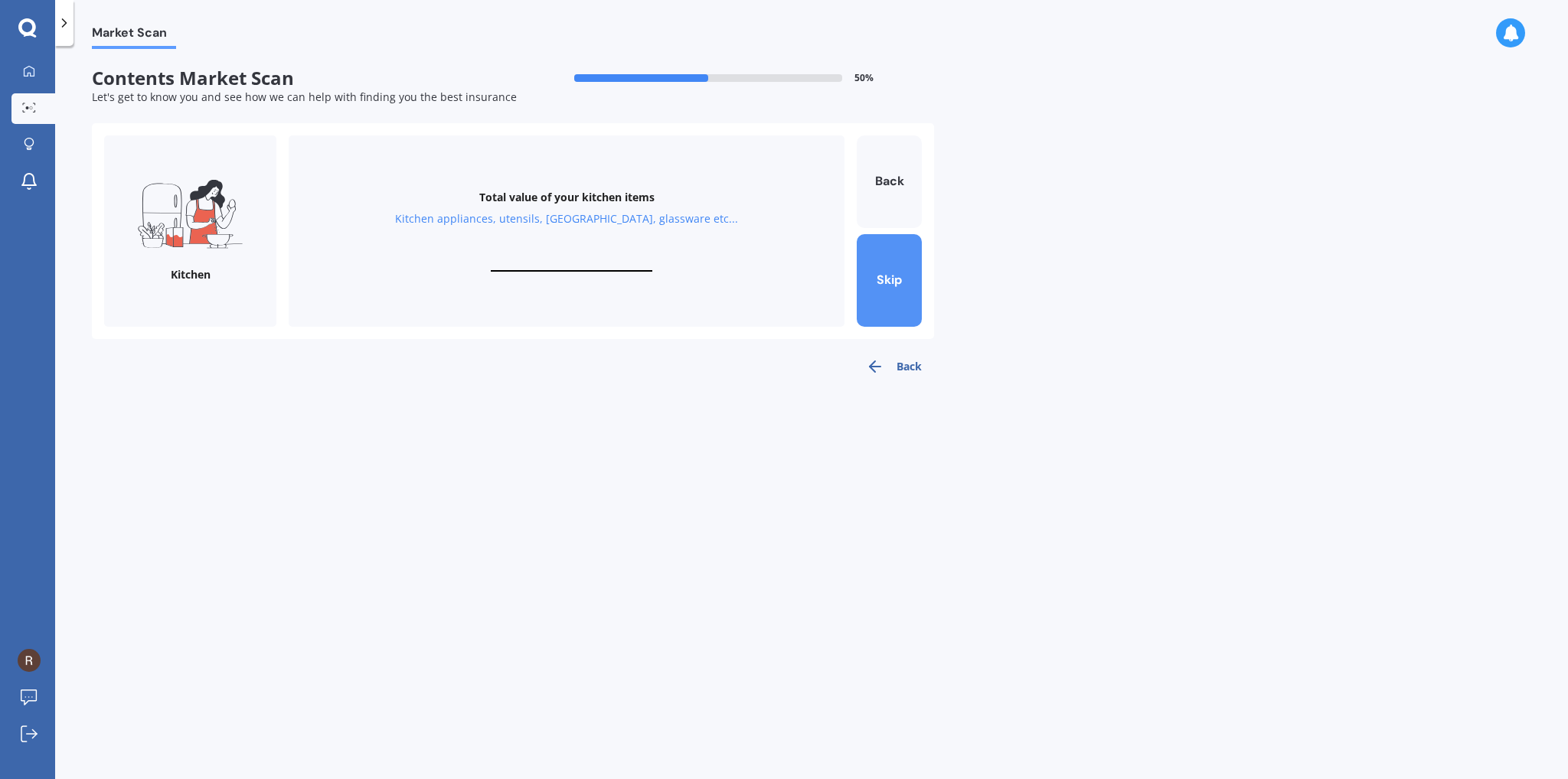
click at [882, 286] on button "Skip" at bounding box center [889, 280] width 65 height 93
click at [884, 287] on button "Skip" at bounding box center [889, 280] width 65 height 93
click at [894, 369] on button "Back" at bounding box center [893, 366] width 81 height 30
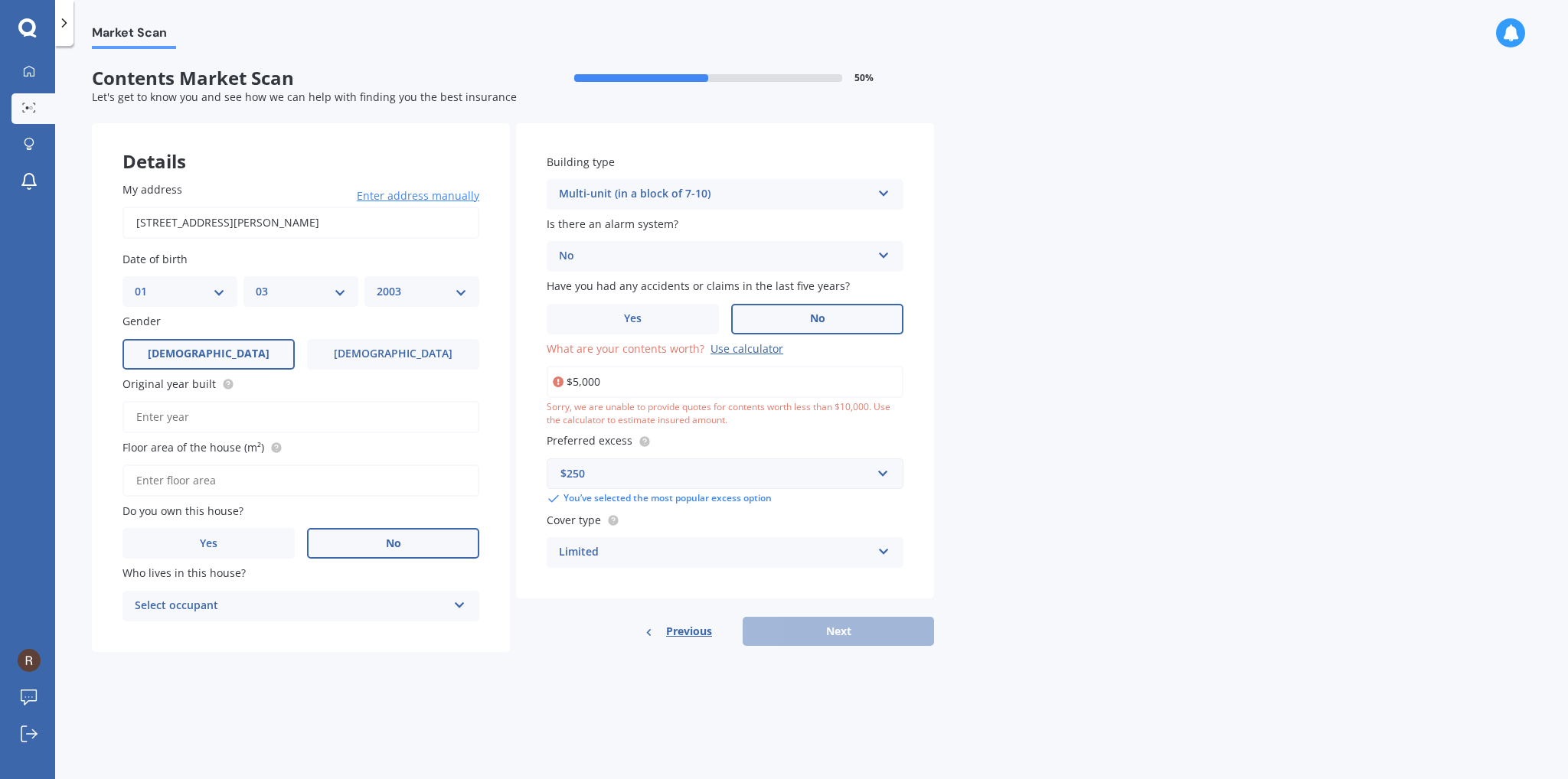
drag, startPoint x: 624, startPoint y: 389, endPoint x: 545, endPoint y: 388, distance: 79.0
click at [545, 388] on div "Building type Multi-unit (in a block of 7-10) Freestanding Multi-unit (in a blo…" at bounding box center [725, 360] width 418 height 475
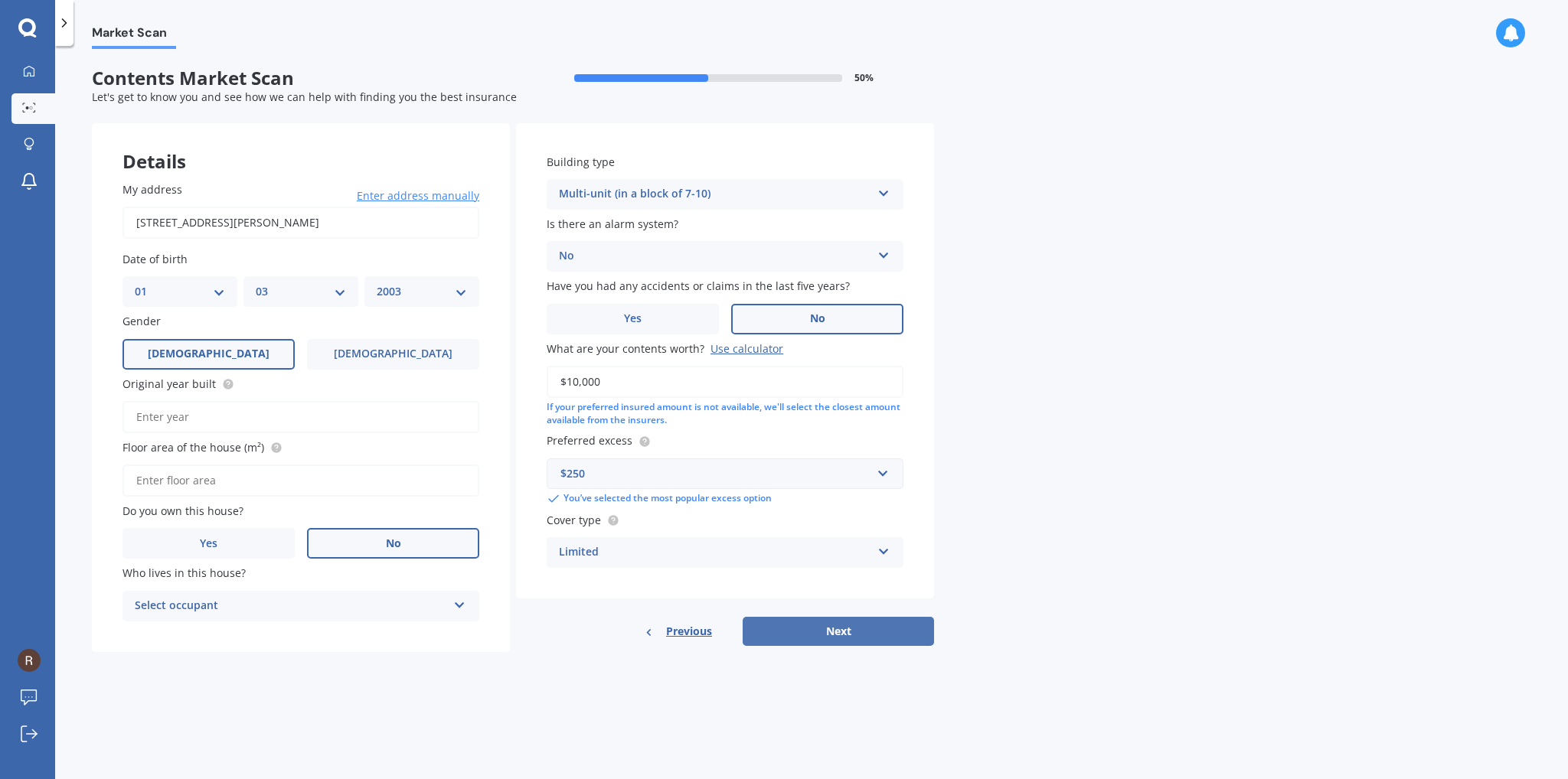
type input "$10,000"
click at [801, 638] on button "Next" at bounding box center [838, 631] width 192 height 29
click at [254, 412] on input "Original year built" at bounding box center [300, 417] width 357 height 32
type input "1970"
click at [272, 484] on input "Floor area of the house (m²)" at bounding box center [300, 480] width 357 height 32
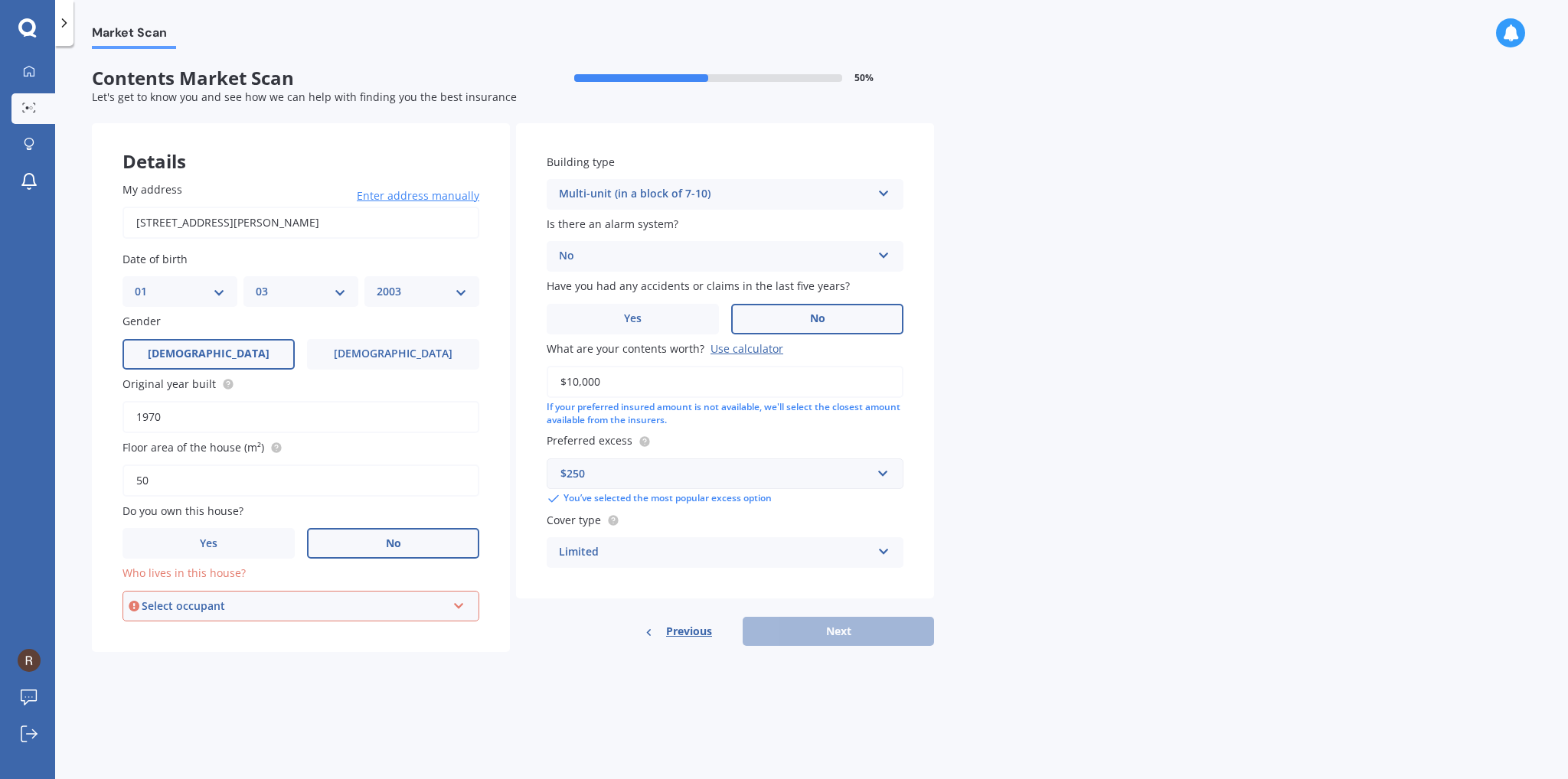
type input "50"
click at [216, 607] on div "Select occupant" at bounding box center [294, 606] width 305 height 17
click at [193, 641] on div "Tenant" at bounding box center [300, 635] width 354 height 28
click at [851, 639] on button "Next" at bounding box center [838, 631] width 192 height 29
select select "01"
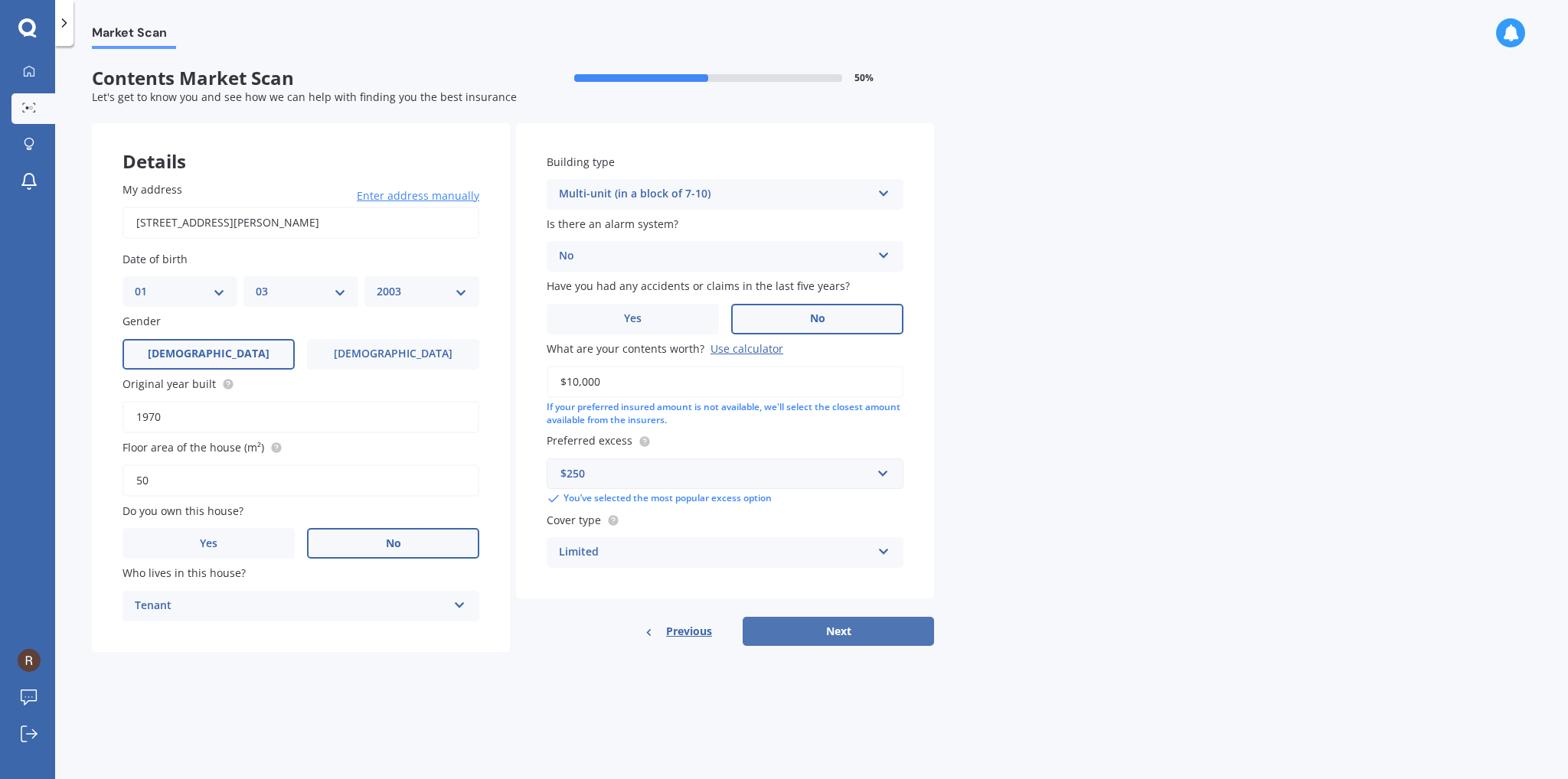
select select "03"
select select "2003"
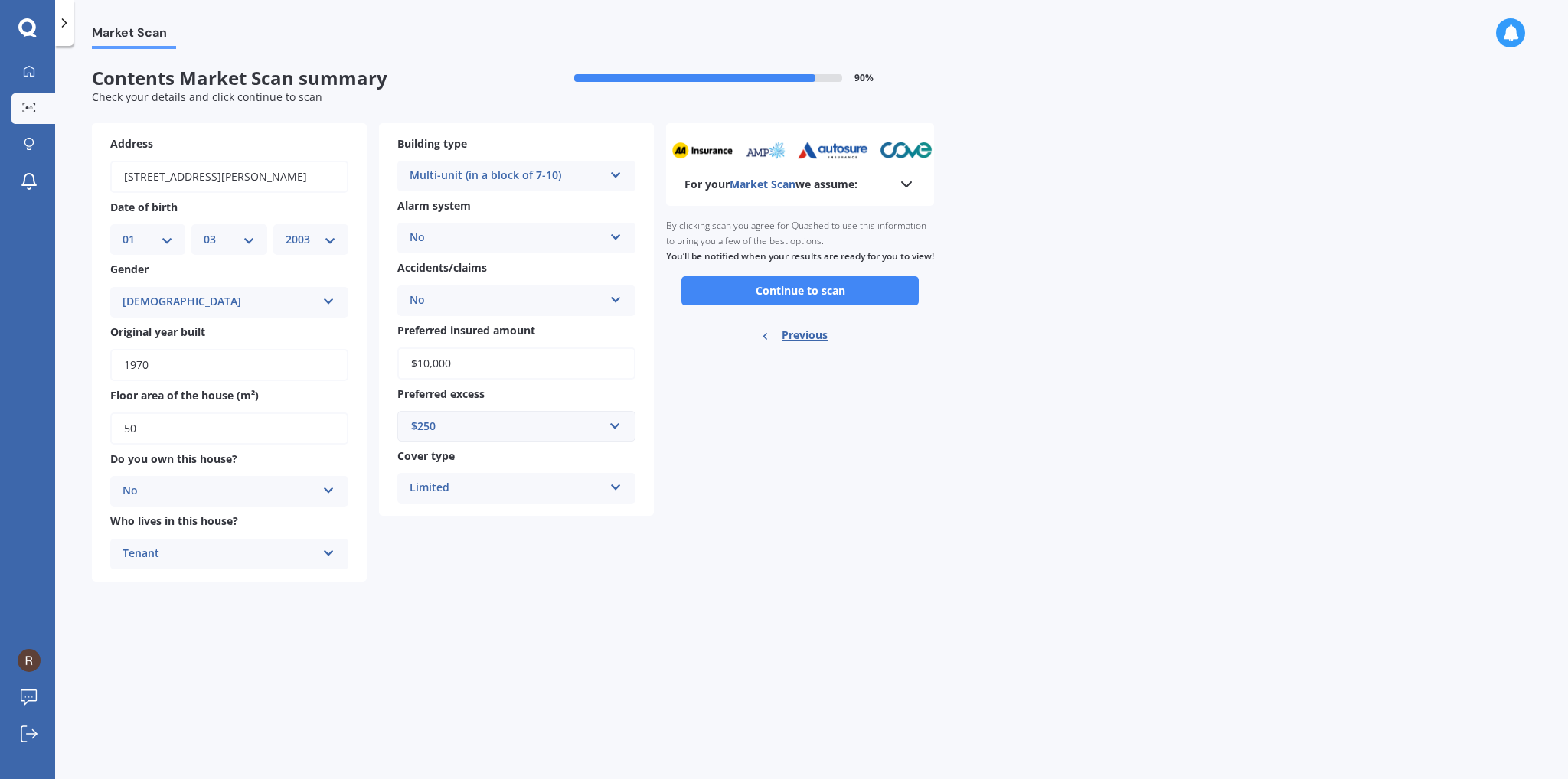
click at [737, 306] on button "Continue to scan" at bounding box center [799, 291] width 237 height 29
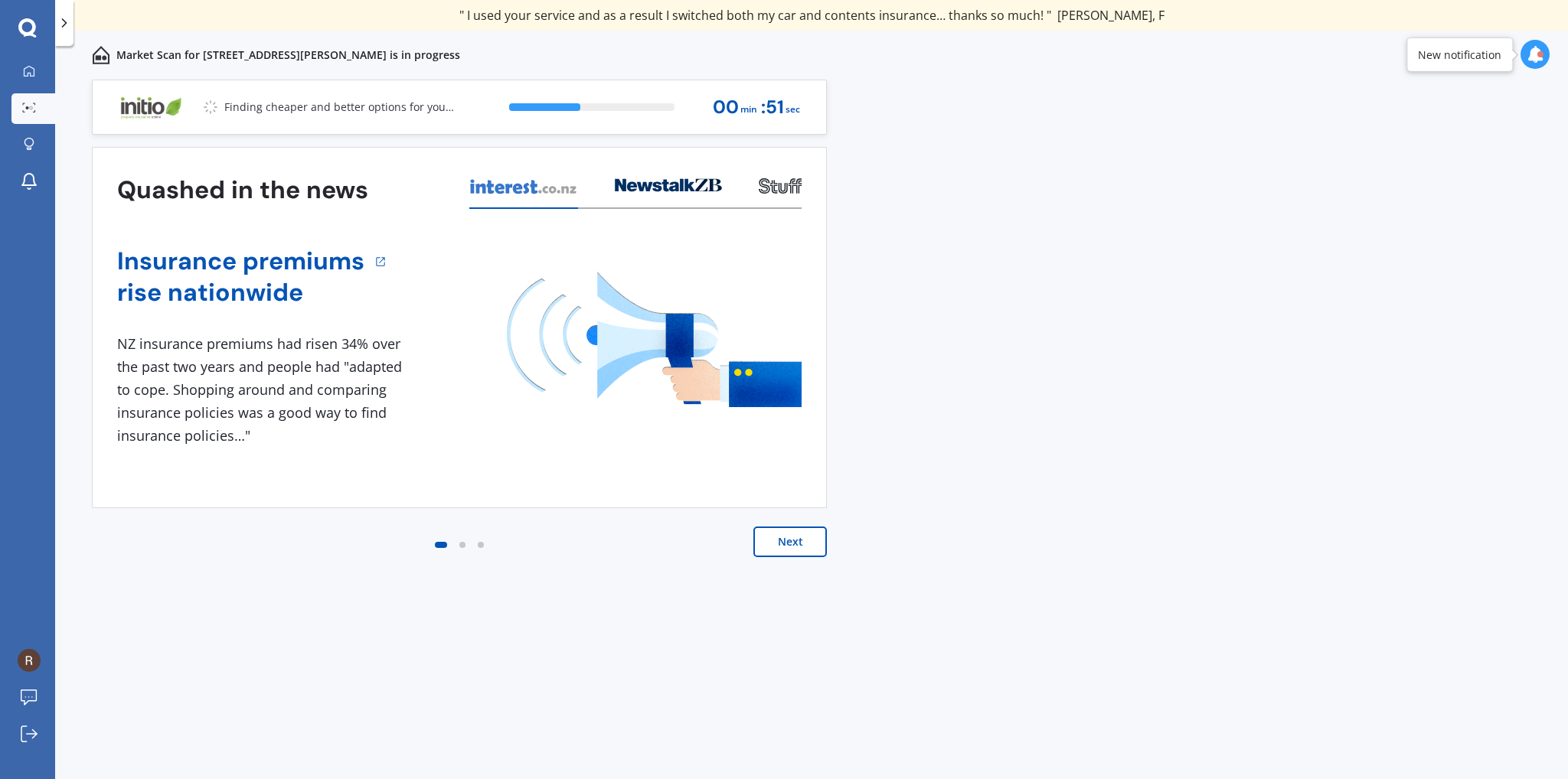
click at [931, 678] on div "Previous 80,000+ [DEMOGRAPHIC_DATA] consumers have signed up to shop and save t…" at bounding box center [811, 446] width 1513 height 734
drag, startPoint x: 1014, startPoint y: 16, endPoint x: 965, endPoint y: 17, distance: 49.0
click at [965, 17] on div "" Useful tool to check whether our current prices are competitive - which they …" at bounding box center [812, 15] width 578 height 15
click at [784, 16] on div "" Useful tool to check whether our current prices are competitive - which they …" at bounding box center [812, 15] width 578 height 15
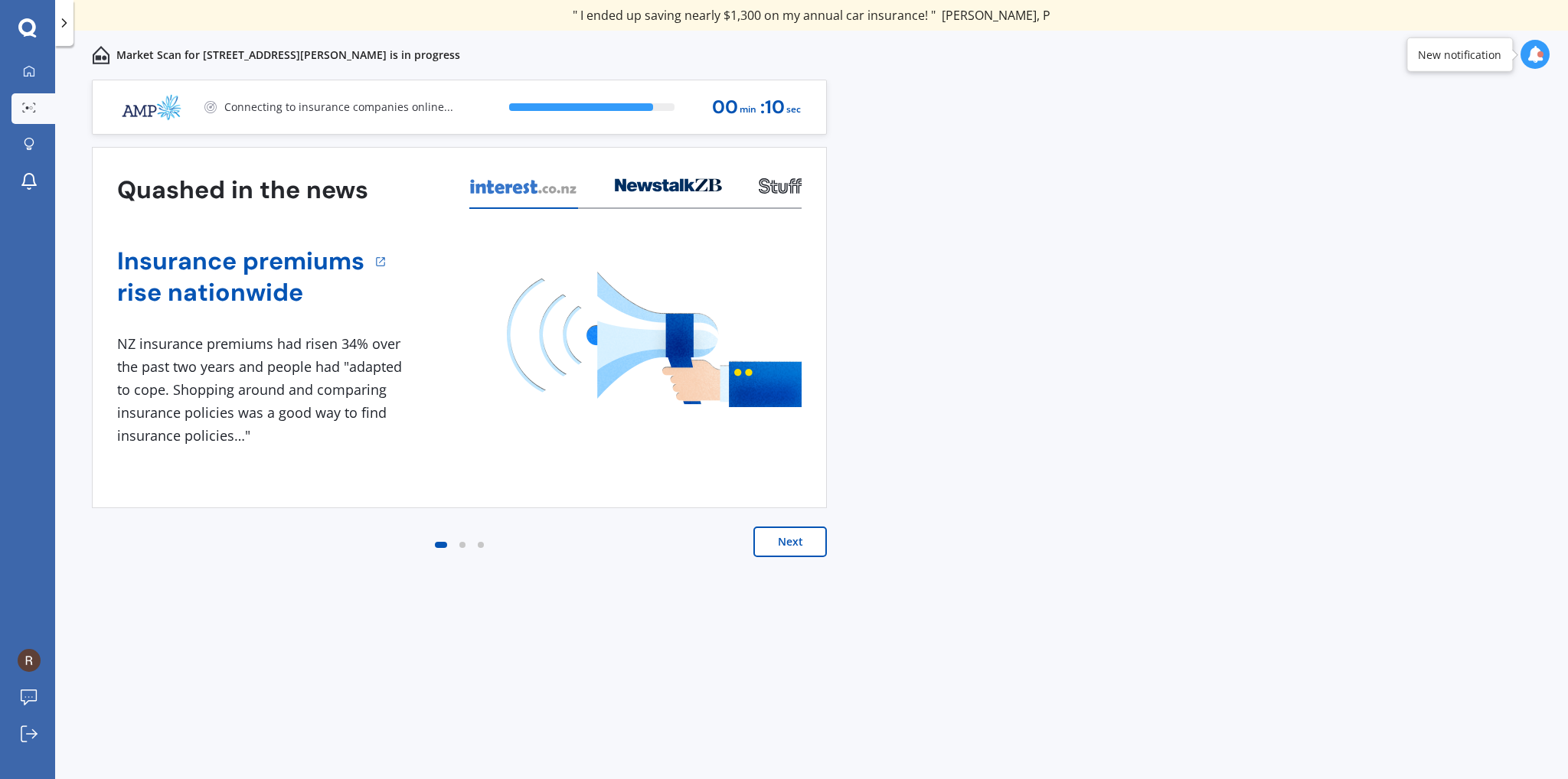
click at [784, 16] on div "" Useful tool to check whether our current prices are competitive - which they …" at bounding box center [812, 15] width 578 height 15
click at [1535, 53] on icon at bounding box center [1534, 54] width 17 height 17
drag, startPoint x: 1140, startPoint y: 162, endPoint x: 1123, endPoint y: 157, distance: 17.7
click at [1136, 162] on div "Previous 80,000+ [DEMOGRAPHIC_DATA] consumers have signed up to shop and save t…" at bounding box center [811, 446] width 1513 height 734
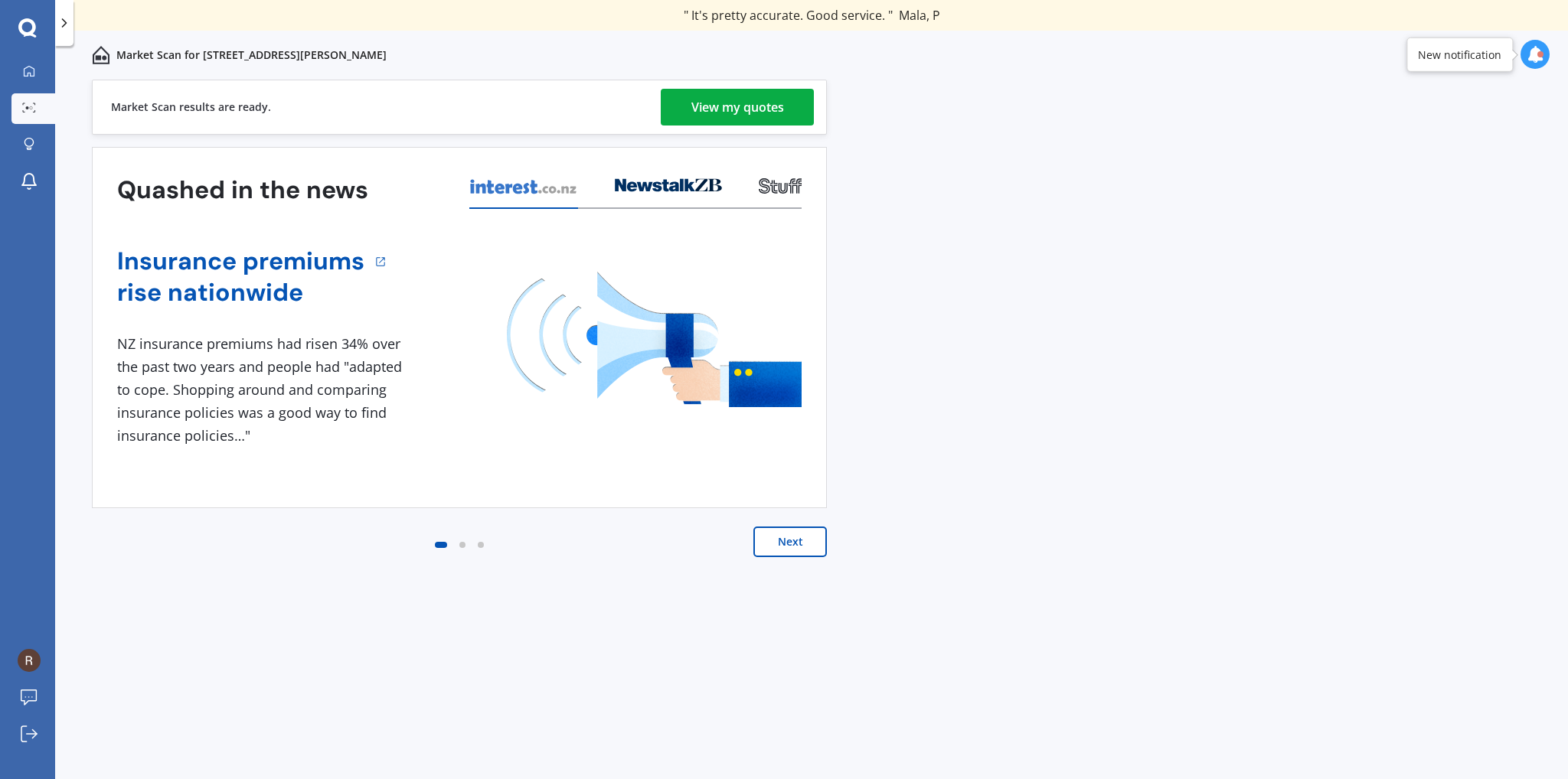
click at [741, 114] on div "View my quotes" at bounding box center [738, 107] width 93 height 37
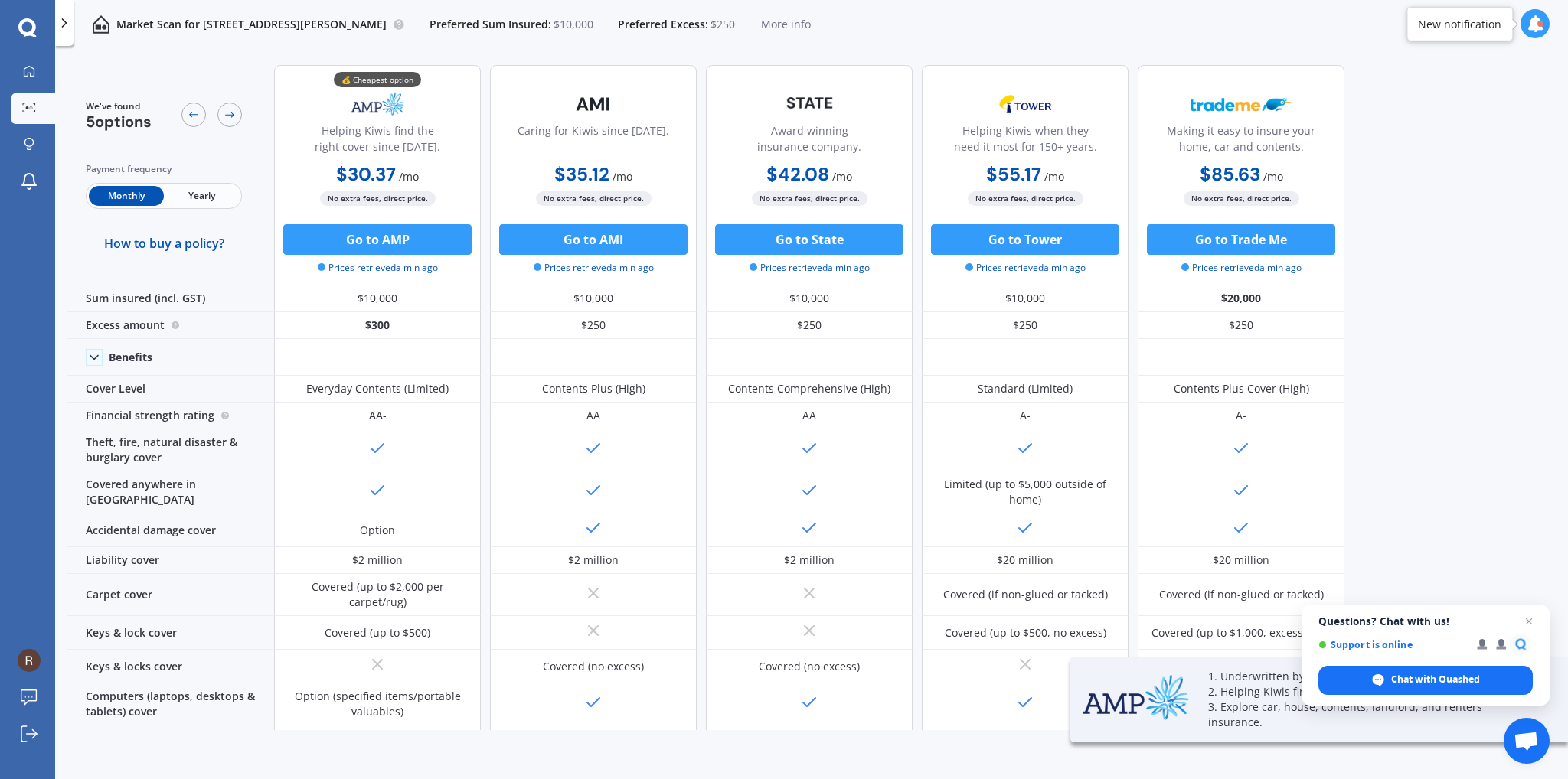
drag, startPoint x: 986, startPoint y: 181, endPoint x: 1063, endPoint y: 175, distance: 77.2
click at [1063, 175] on div "$55.17 / mo $605.68 / yr $55.17 / mo" at bounding box center [1024, 175] width 207 height 30
click at [355, 104] on img at bounding box center [377, 104] width 101 height 38
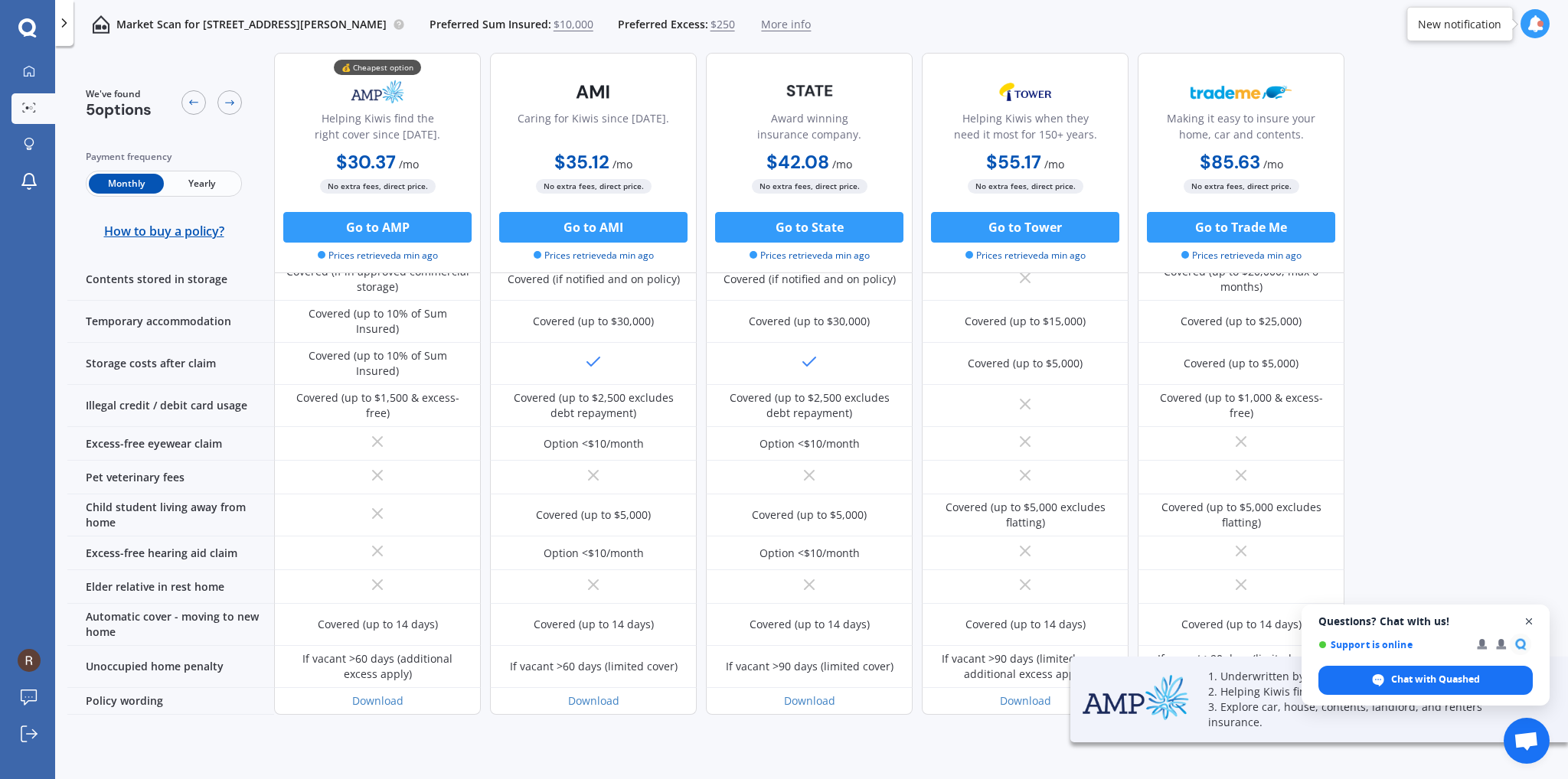
click at [1533, 623] on span "Close chat" at bounding box center [1529, 622] width 19 height 19
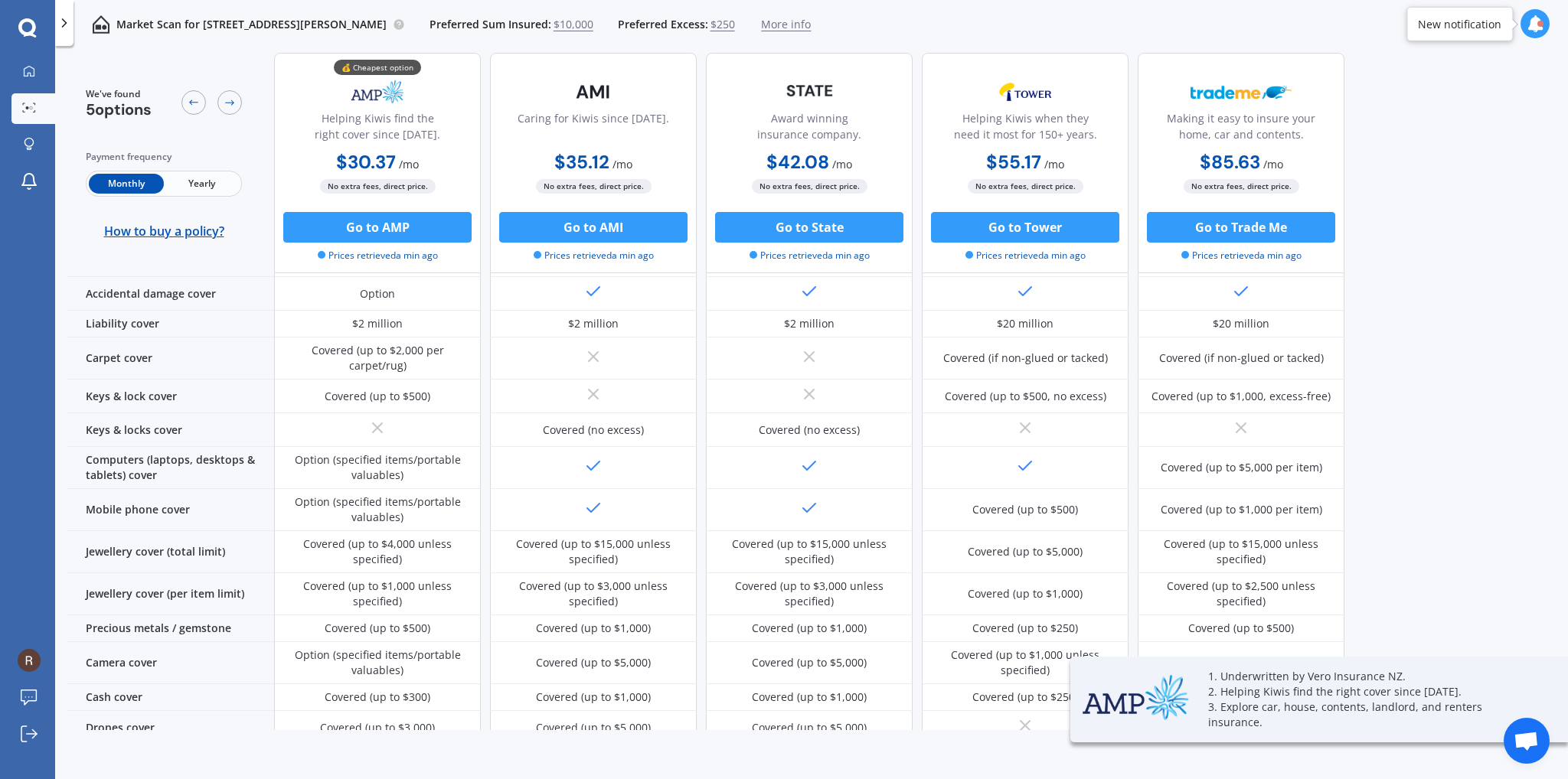
scroll to position [0, 0]
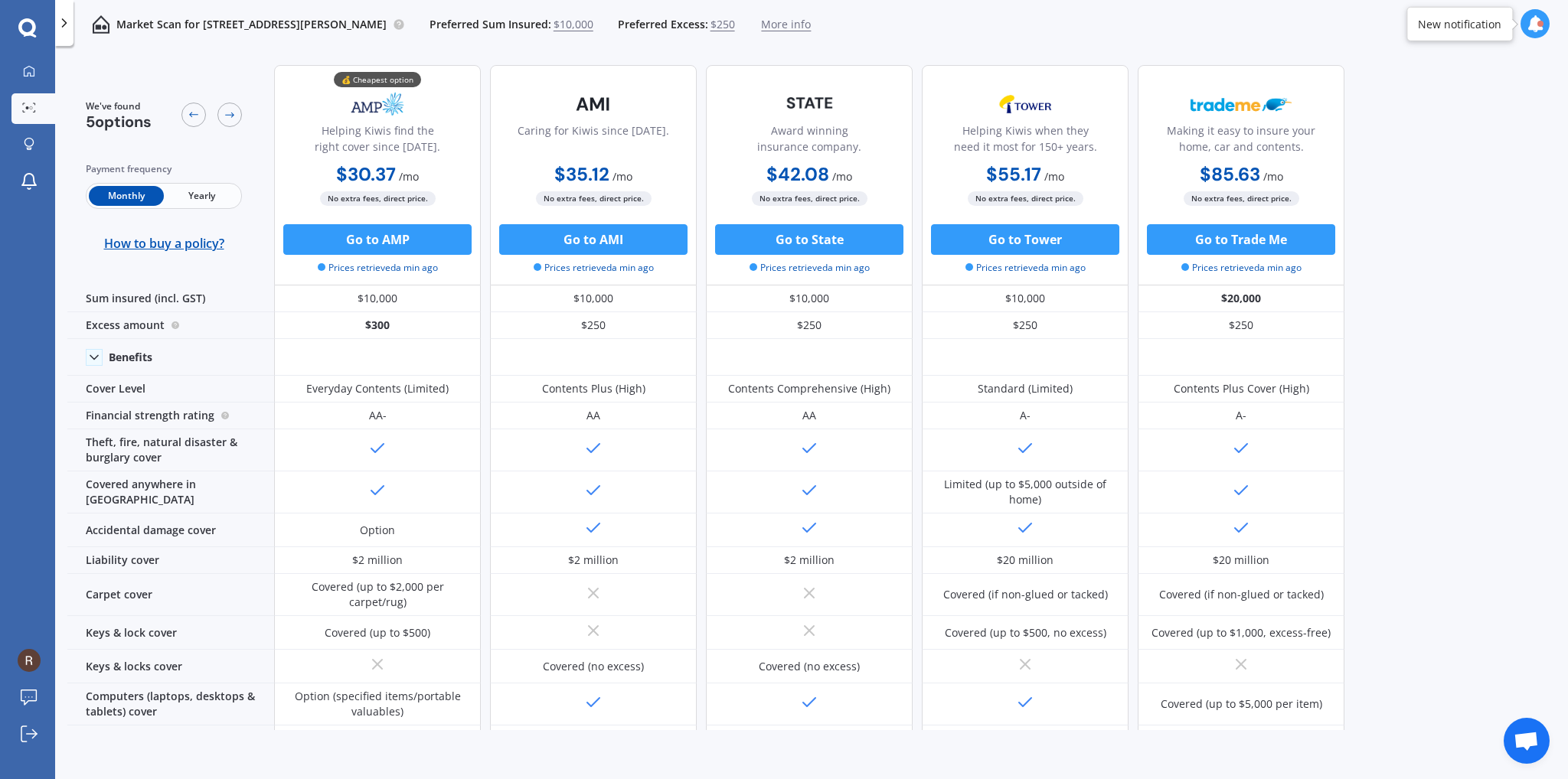
click at [1003, 164] on b "$55.17" at bounding box center [1013, 174] width 55 height 24
click at [961, 166] on div "$55.17 / mo $605.68 / yr $55.17 / mo" at bounding box center [1024, 175] width 207 height 30
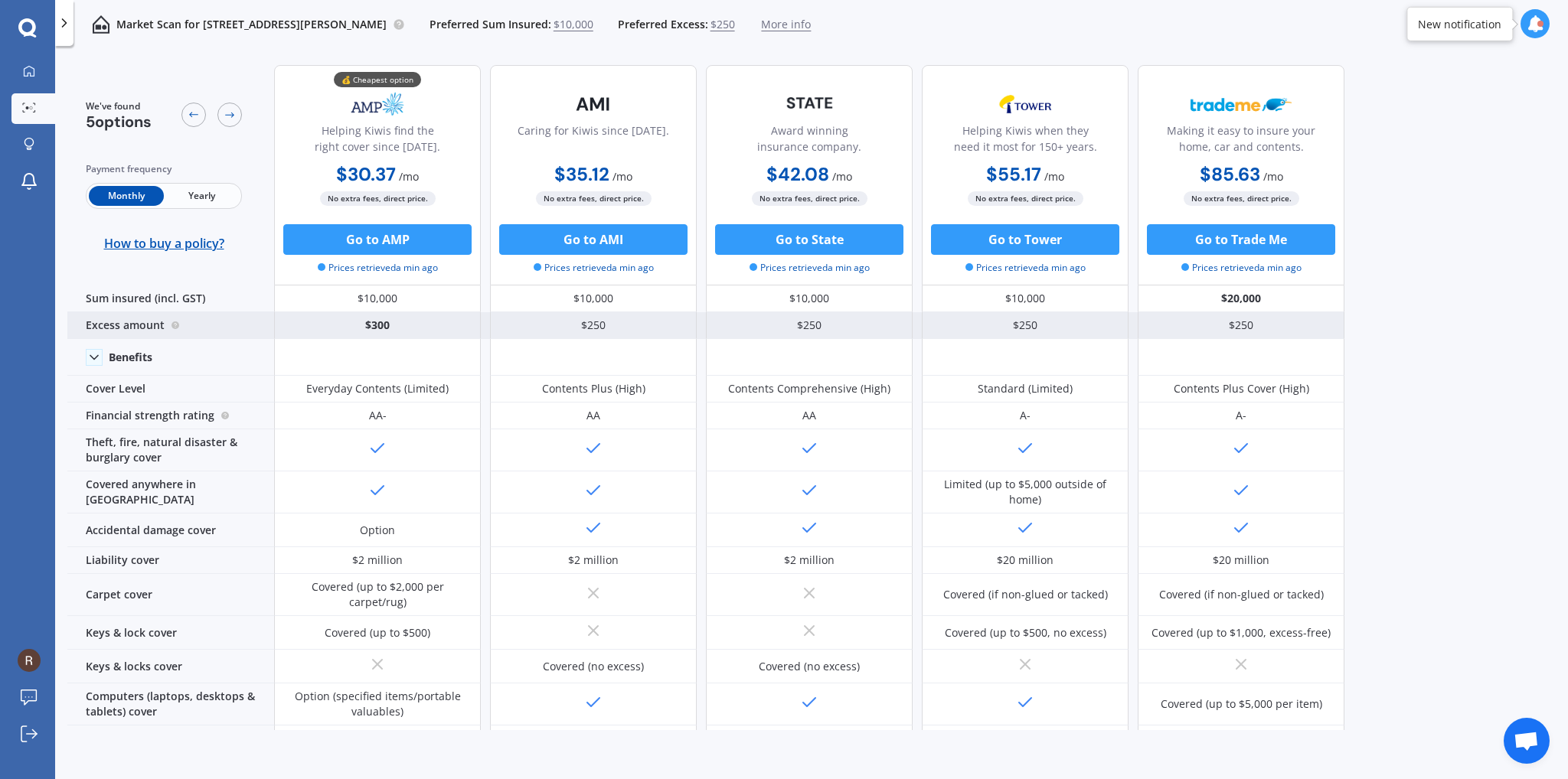
scroll to position [153, 0]
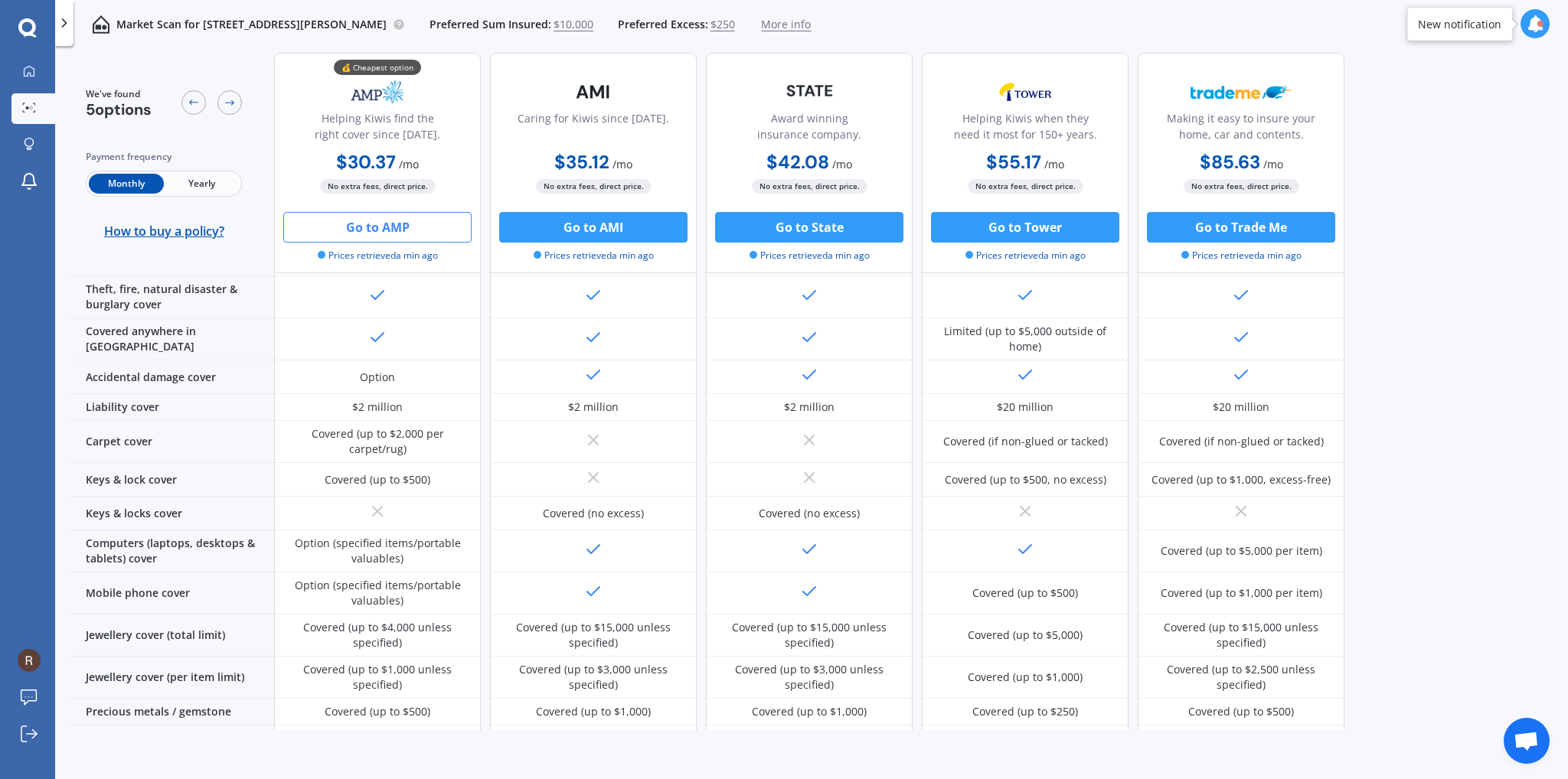
click at [387, 224] on button "Go to AMP" at bounding box center [378, 227] width 188 height 30
